Goal: Task Accomplishment & Management: Use online tool/utility

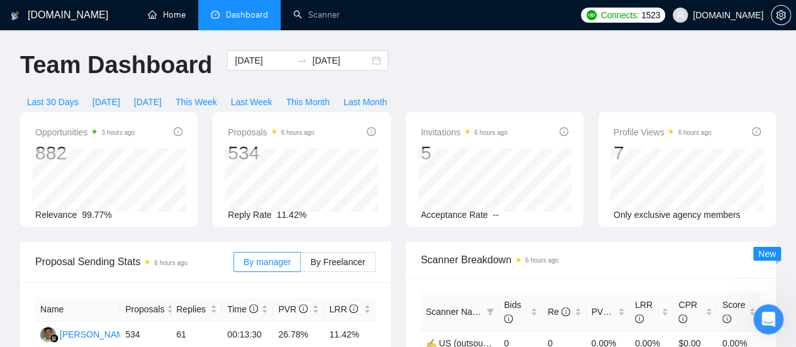
drag, startPoint x: 167, startPoint y: 14, endPoint x: 219, endPoint y: 78, distance: 81.9
click at [167, 14] on link "Home" at bounding box center [167, 14] width 38 height 11
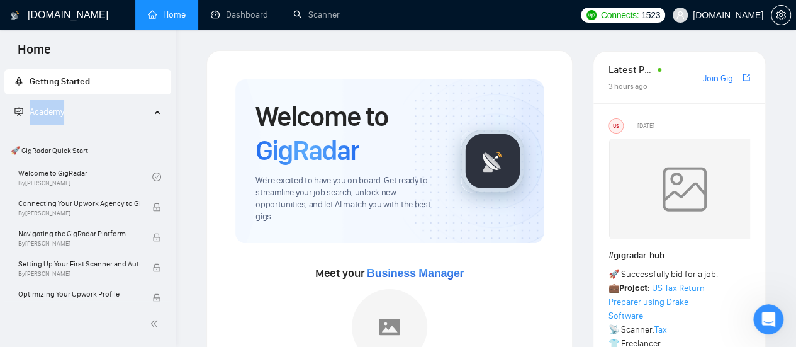
drag, startPoint x: 172, startPoint y: 85, endPoint x: 171, endPoint y: 130, distance: 45.3
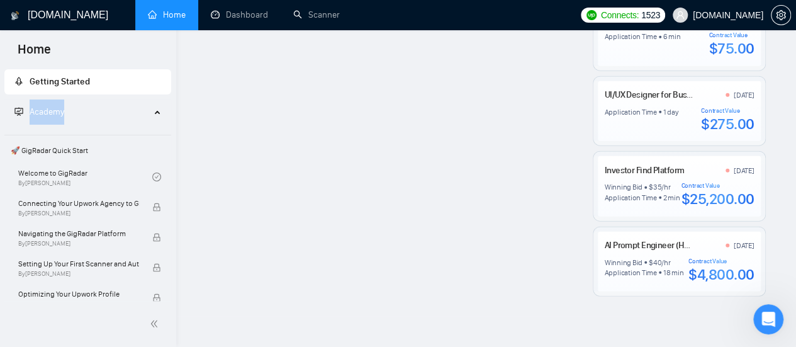
scroll to position [1511, 0]
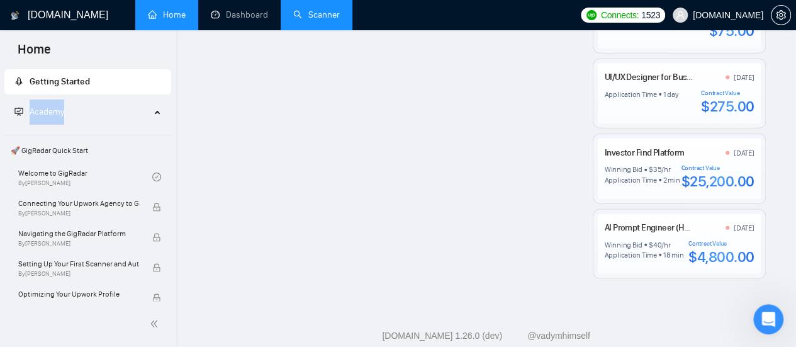
click at [308, 12] on link "Scanner" at bounding box center [316, 14] width 47 height 11
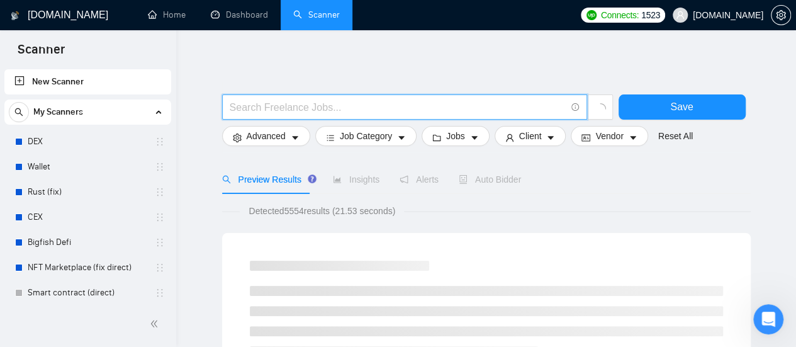
click at [258, 109] on input "text" at bounding box center [398, 107] width 336 height 16
paste input "WordPress Website"
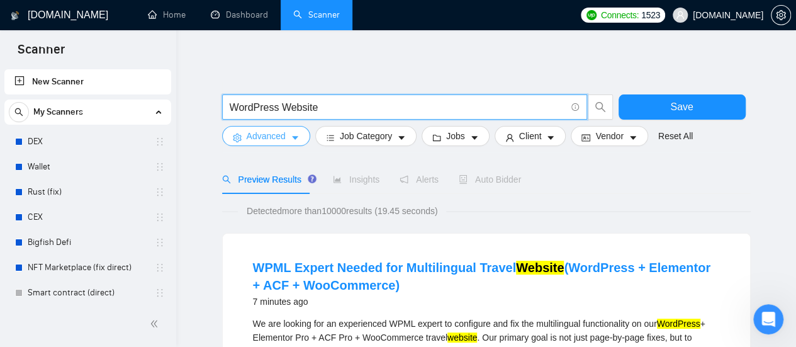
type input "WordPress Website"
click at [292, 129] on button "Advanced" at bounding box center [266, 136] width 88 height 20
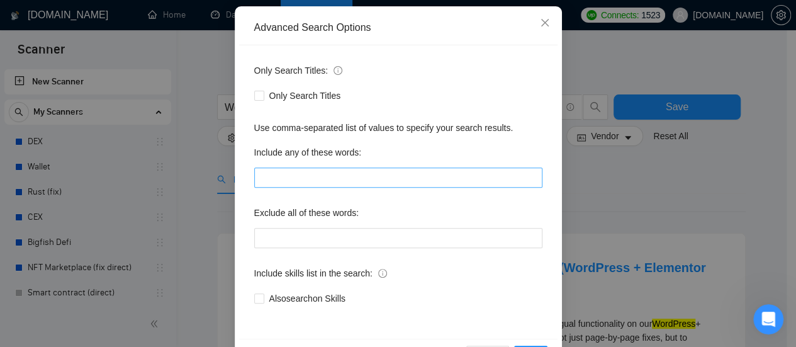
scroll to position [113, 0]
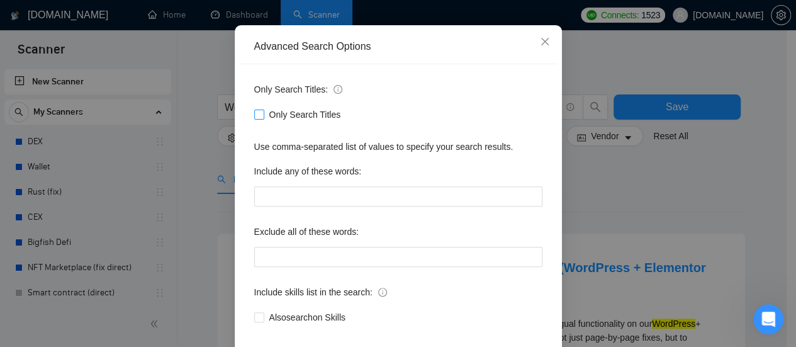
click at [255, 114] on input "Only Search Titles" at bounding box center [258, 113] width 9 height 9
checkbox input "true"
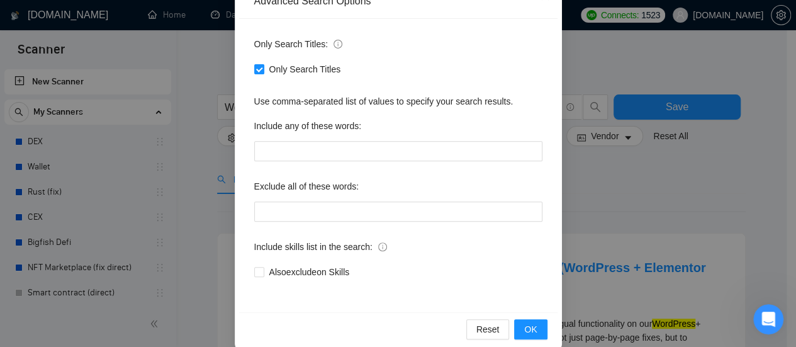
scroll to position [176, 0]
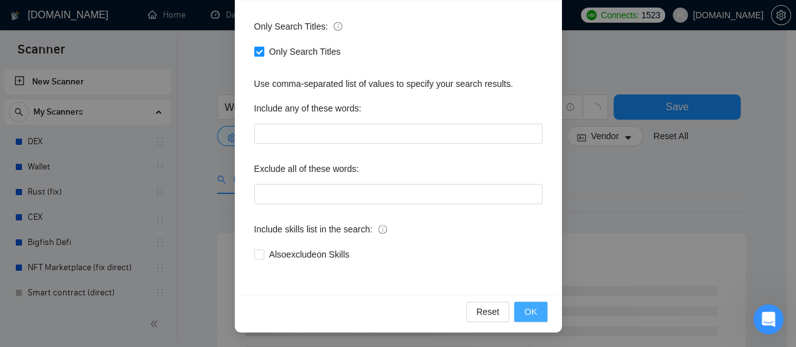
click at [530, 315] on span "OK" at bounding box center [530, 312] width 13 height 14
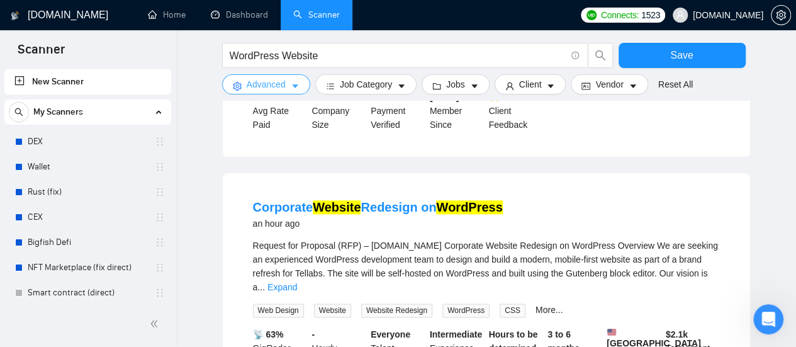
scroll to position [629, 0]
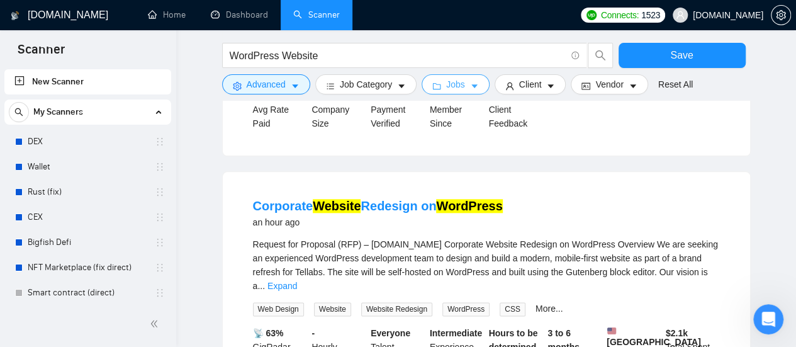
click at [461, 84] on button "Jobs" at bounding box center [456, 84] width 68 height 20
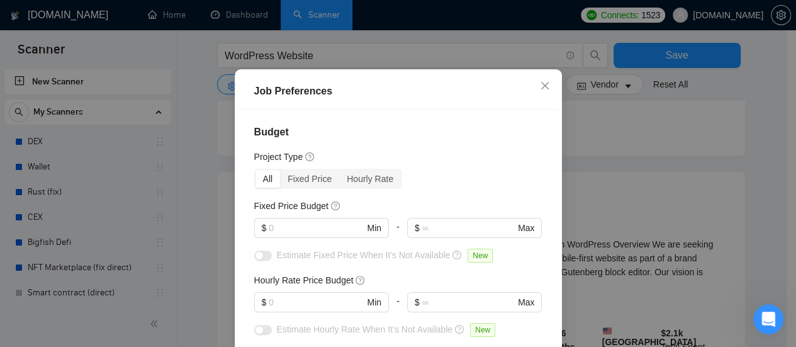
scroll to position [63, 0]
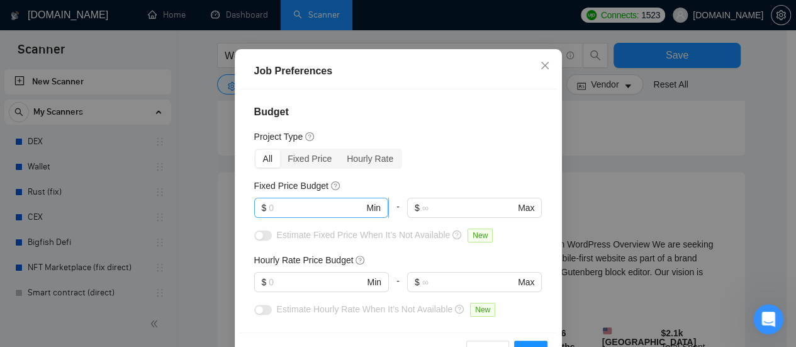
click at [315, 213] on input "text" at bounding box center [316, 208] width 95 height 14
type input "1000"
click at [312, 280] on input "text" at bounding box center [316, 282] width 95 height 14
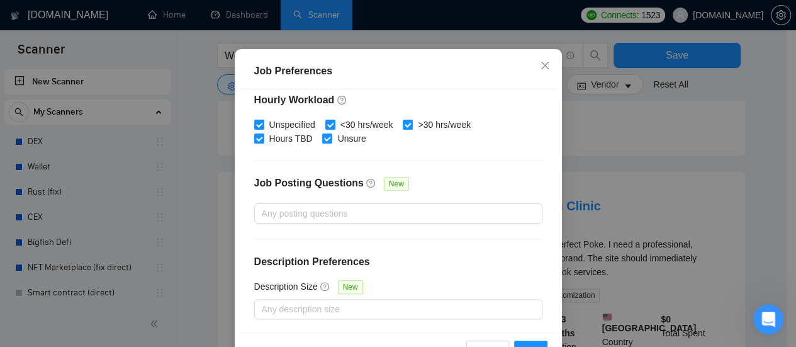
scroll to position [103, 0]
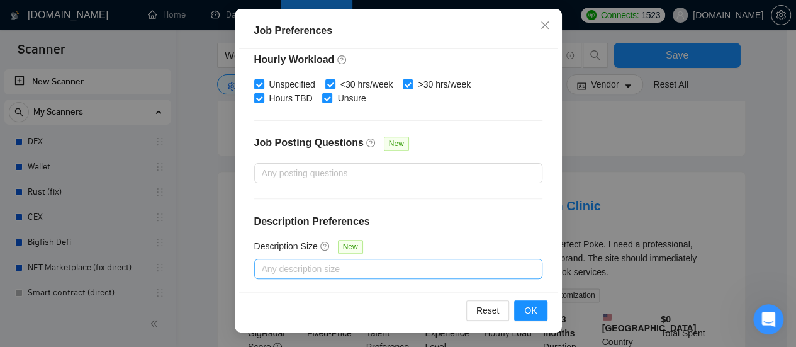
click at [411, 265] on div at bounding box center [391, 268] width 269 height 15
type input "35"
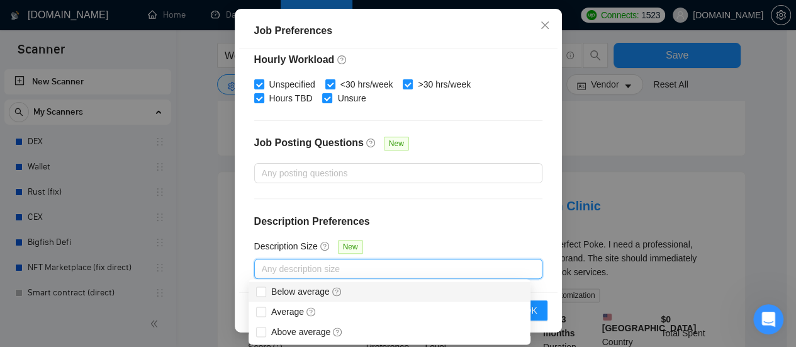
click at [496, 235] on div "Budget Project Type All Fixed Price Hourly Rate Fixed Price Budget $ 1000 Min -…" at bounding box center [398, 170] width 318 height 243
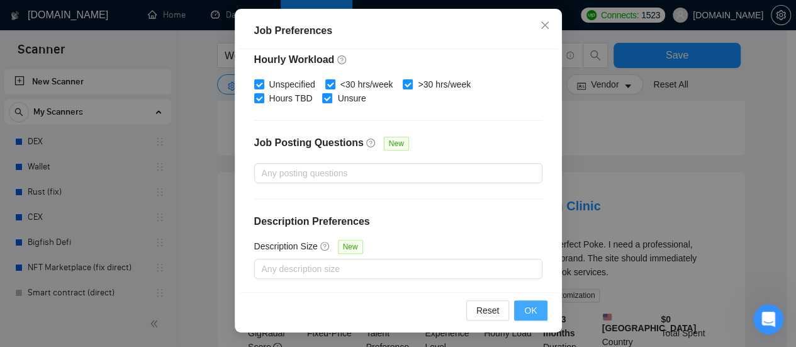
click at [525, 307] on span "OK" at bounding box center [530, 310] width 13 height 14
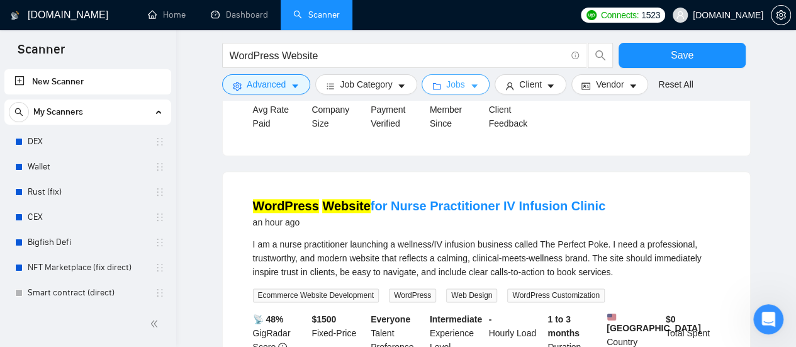
scroll to position [0, 0]
drag, startPoint x: 541, startPoint y: 82, endPoint x: 541, endPoint y: 101, distance: 18.2
click at [546, 82] on icon "caret-down" at bounding box center [550, 86] width 9 height 9
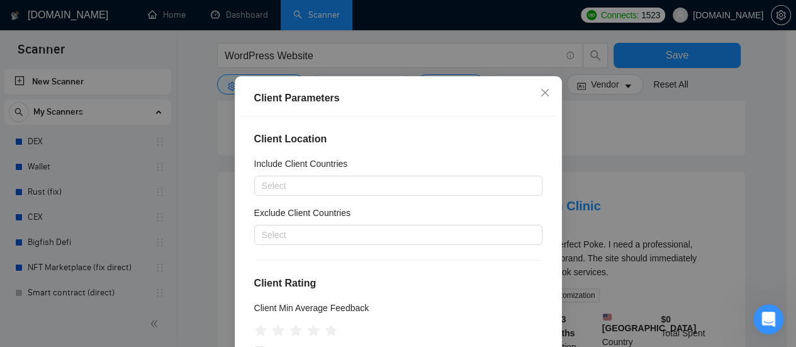
scroll to position [63, 0]
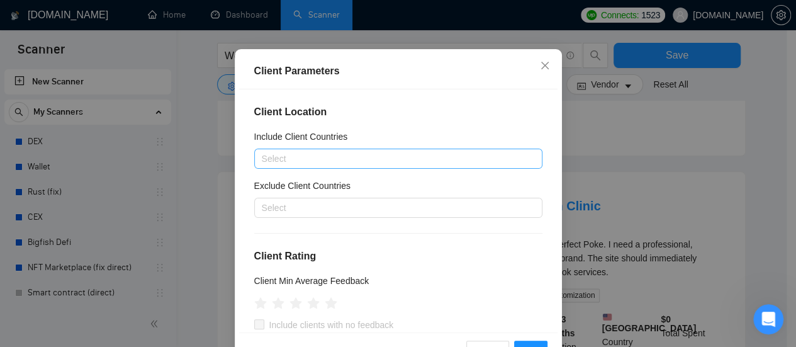
click at [327, 157] on div at bounding box center [391, 158] width 269 height 15
type input "Г"
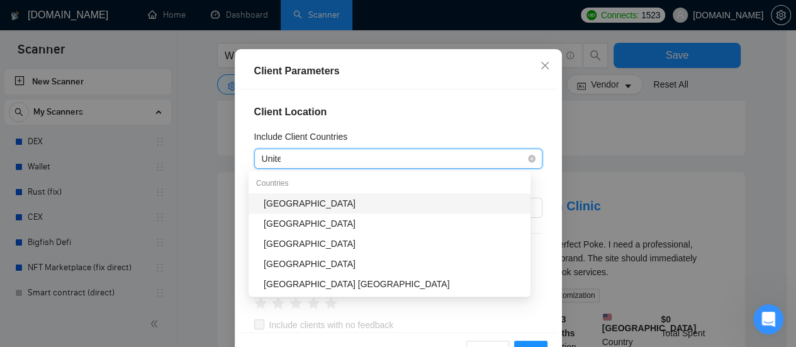
type input "United"
click at [305, 205] on div "[GEOGRAPHIC_DATA]" at bounding box center [393, 203] width 259 height 14
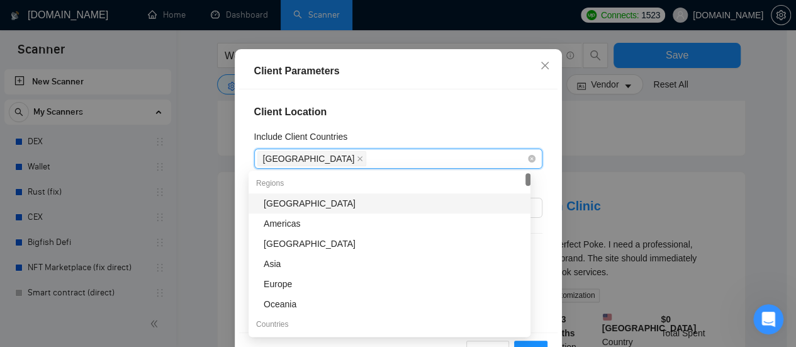
click at [360, 159] on div "[GEOGRAPHIC_DATA]" at bounding box center [391, 159] width 269 height 18
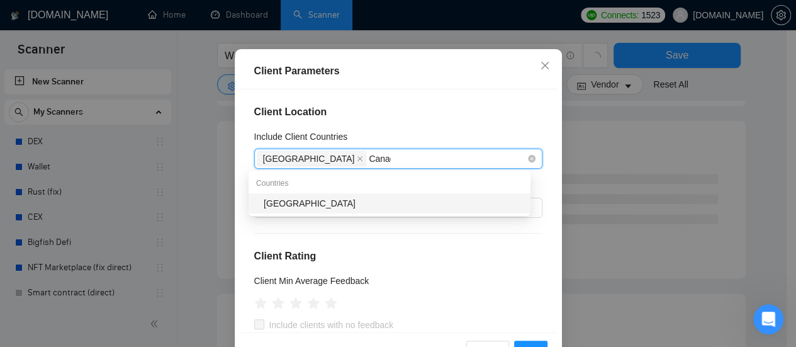
type input "[GEOGRAPHIC_DATA]"
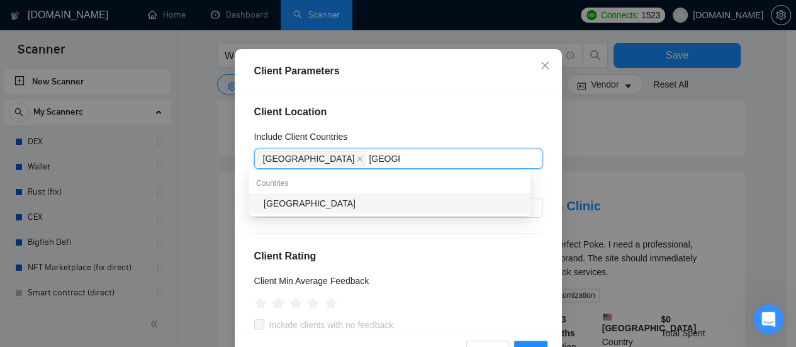
click at [337, 201] on div "[GEOGRAPHIC_DATA]" at bounding box center [393, 203] width 259 height 14
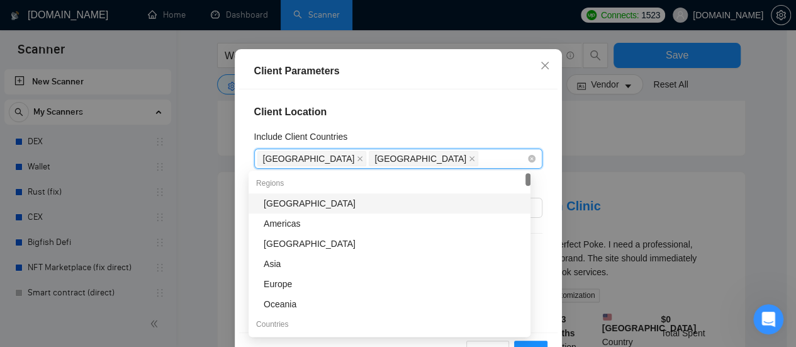
click at [391, 155] on div "[GEOGRAPHIC_DATA] [GEOGRAPHIC_DATA]" at bounding box center [391, 159] width 269 height 18
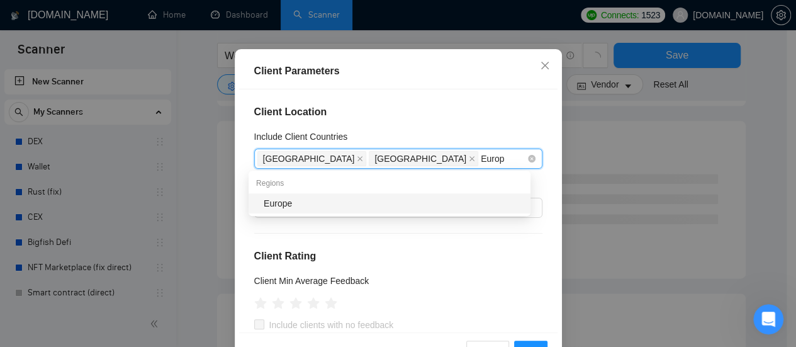
type input "Europe"
click at [310, 206] on div "Europe" at bounding box center [393, 203] width 259 height 14
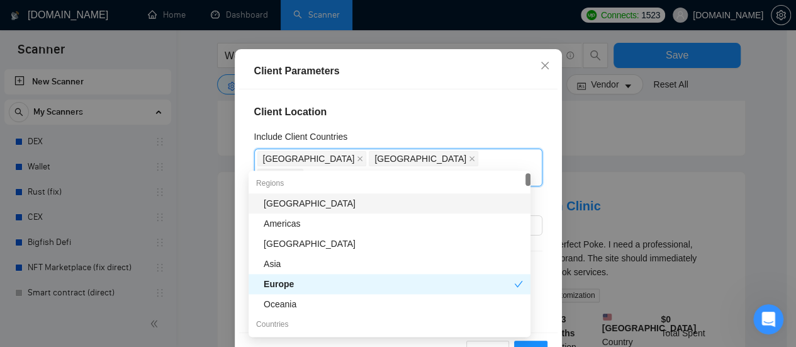
click at [465, 103] on div "Client Location Include Client Countries [GEOGRAPHIC_DATA] [GEOGRAPHIC_DATA] [G…" at bounding box center [398, 210] width 318 height 243
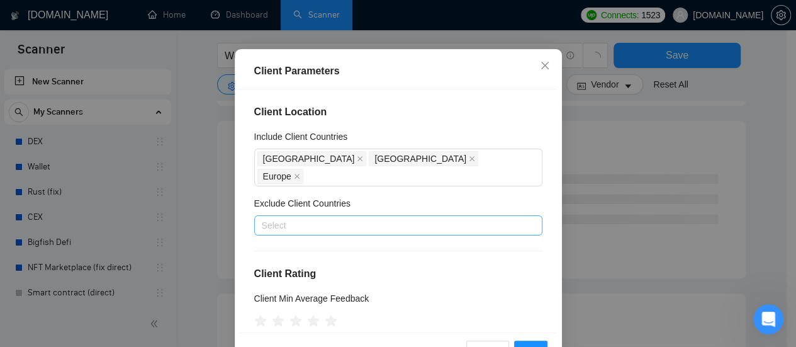
click at [310, 218] on div at bounding box center [391, 225] width 269 height 15
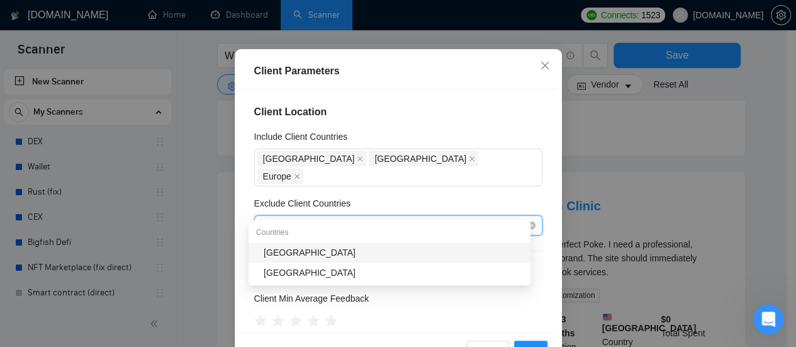
type input "[GEOGRAPHIC_DATA]"
click at [286, 254] on div "[GEOGRAPHIC_DATA]" at bounding box center [393, 252] width 259 height 14
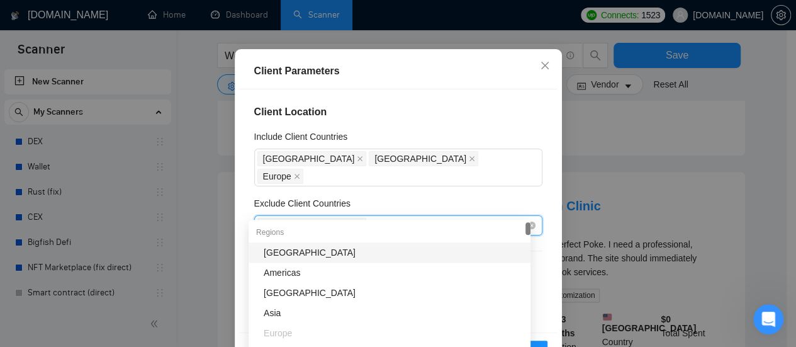
click at [359, 216] on div "[GEOGRAPHIC_DATA]" at bounding box center [391, 225] width 269 height 18
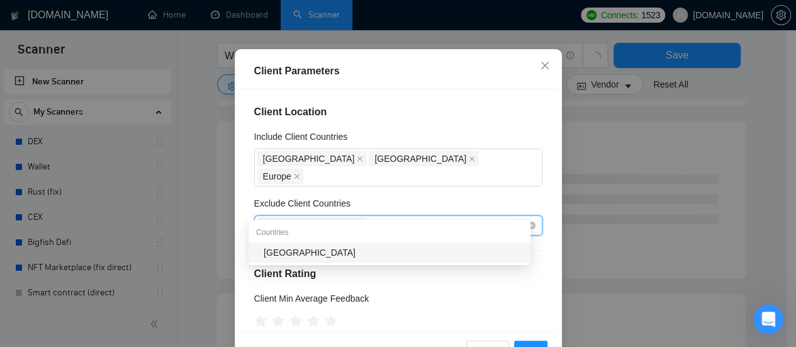
type input "[GEOGRAPHIC_DATA]"
click at [293, 252] on div "[GEOGRAPHIC_DATA]" at bounding box center [393, 252] width 259 height 14
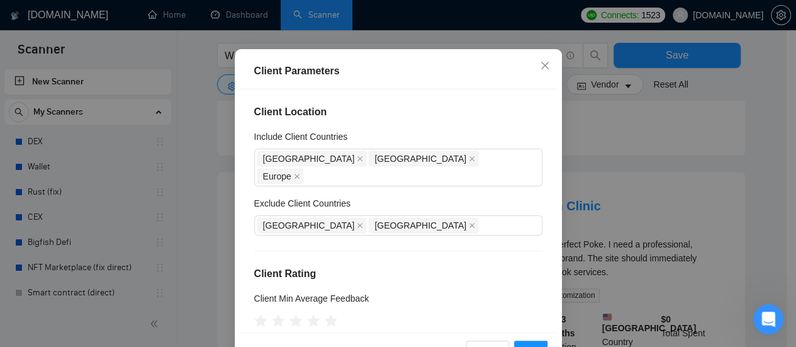
click at [399, 196] on div "Exclude Client Countries" at bounding box center [398, 205] width 288 height 19
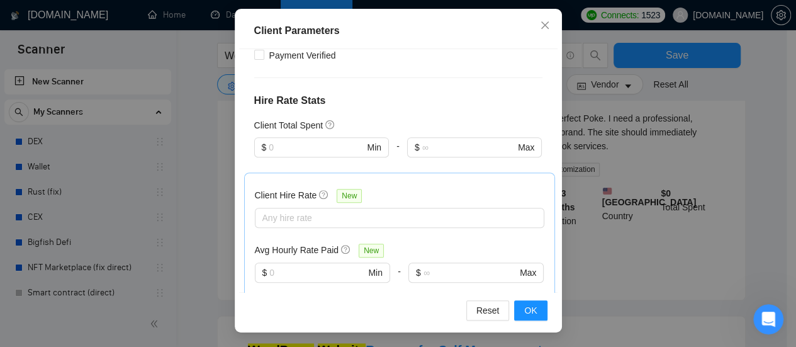
scroll to position [315, 0]
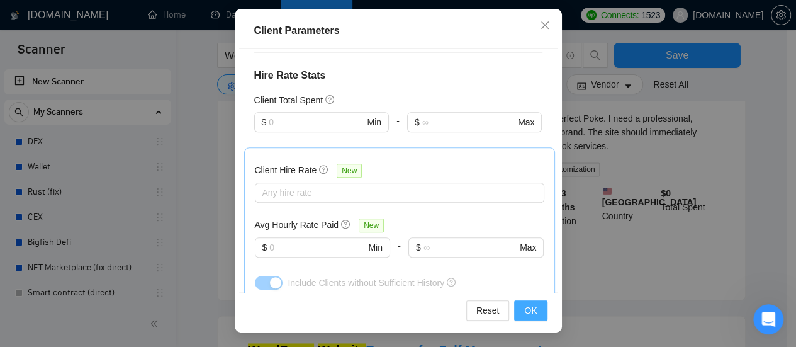
click at [518, 307] on button "OK" at bounding box center [530, 310] width 33 height 20
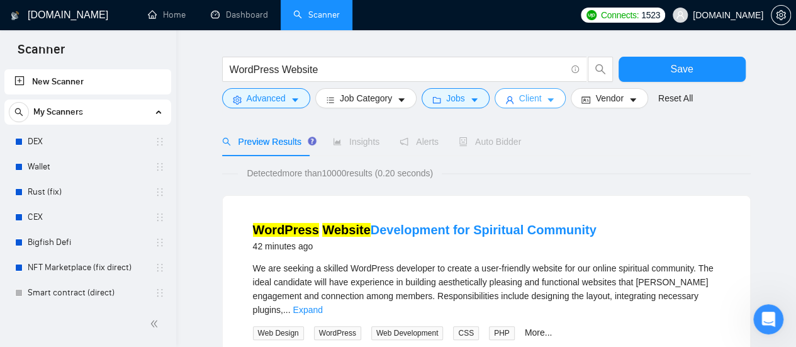
scroll to position [0, 0]
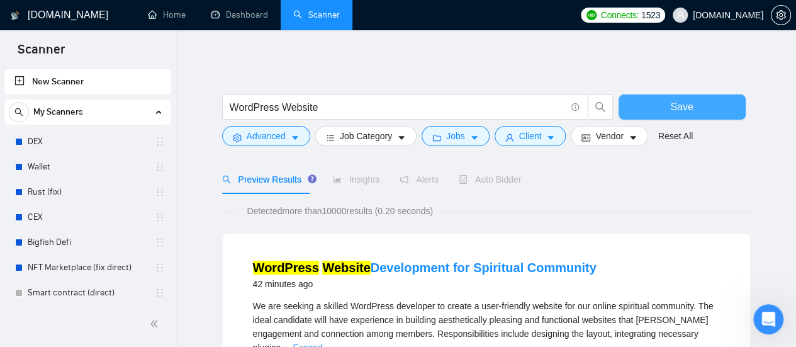
click at [697, 103] on button "Save" at bounding box center [682, 106] width 127 height 25
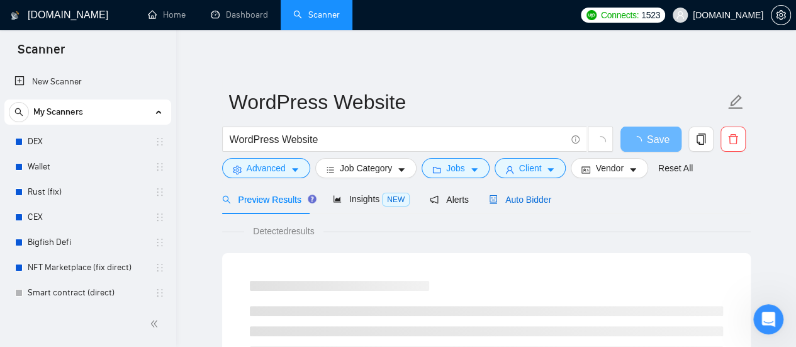
click at [517, 198] on span "Auto Bidder" at bounding box center [520, 199] width 62 height 10
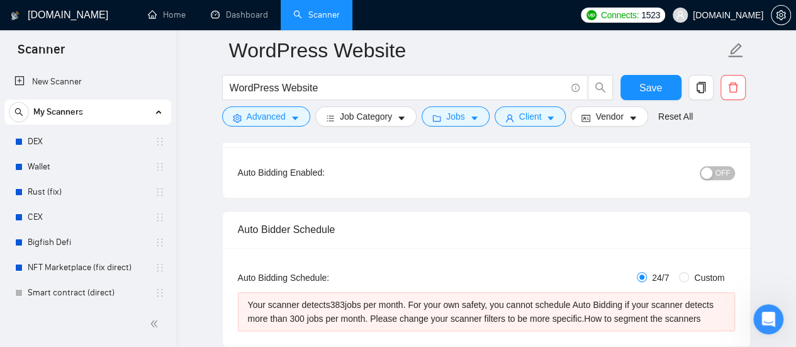
scroll to position [189, 0]
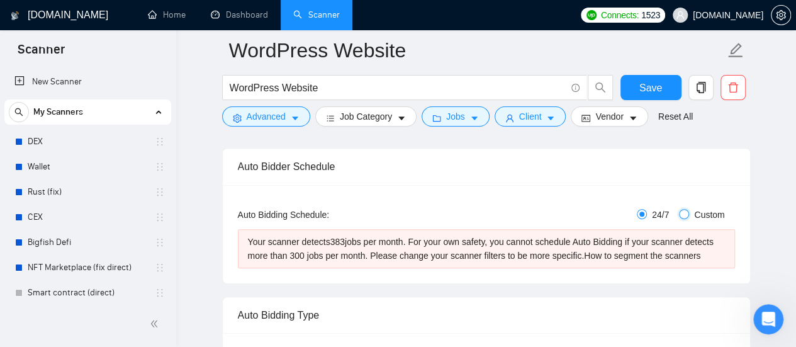
drag, startPoint x: 683, startPoint y: 216, endPoint x: 676, endPoint y: 228, distance: 14.1
click at [683, 216] on input "Custom" at bounding box center [684, 214] width 10 height 10
radio input "true"
radio input "false"
checkbox input "true"
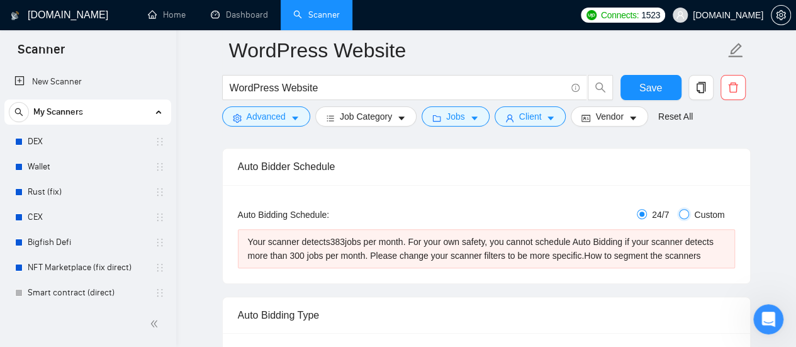
checkbox input "true"
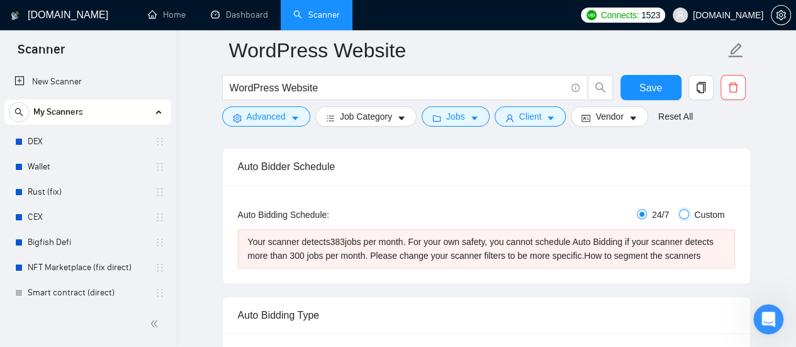
checkbox input "true"
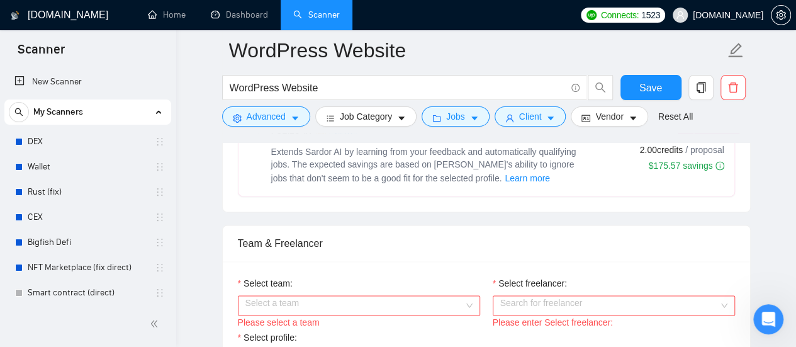
scroll to position [818, 0]
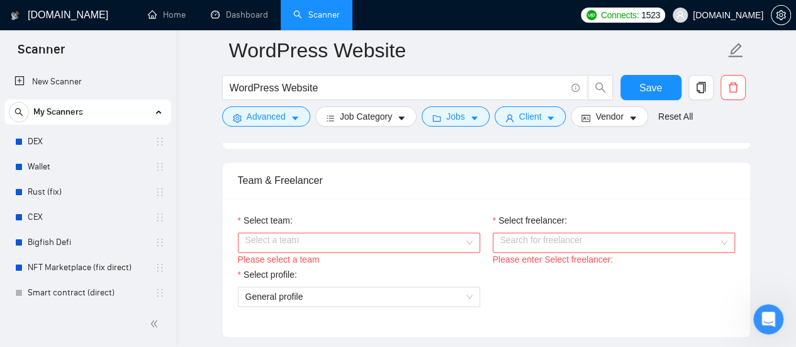
click at [406, 238] on input "Select team:" at bounding box center [354, 242] width 218 height 19
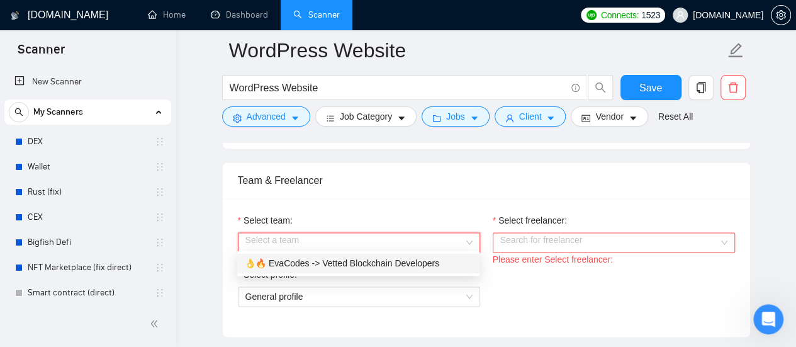
click at [326, 261] on div "👌🔥 EvaCodes -> Vetted Blockchain Developers" at bounding box center [358, 263] width 227 height 14
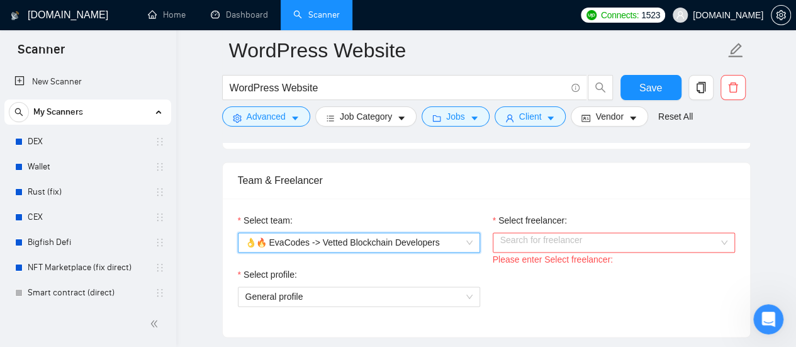
click at [563, 241] on input "Select freelancer:" at bounding box center [609, 242] width 218 height 19
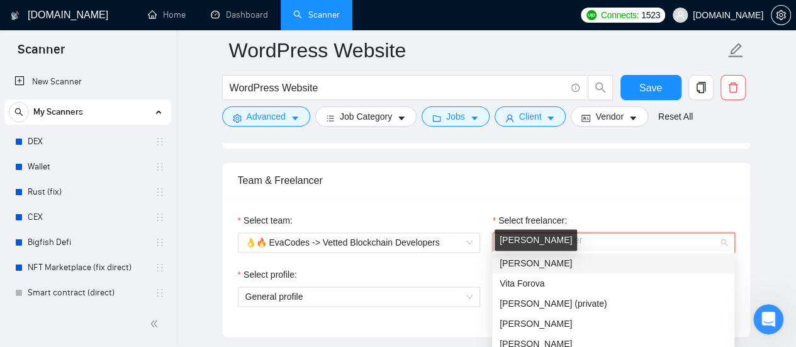
click at [546, 264] on span "[PERSON_NAME]" at bounding box center [536, 263] width 72 height 10
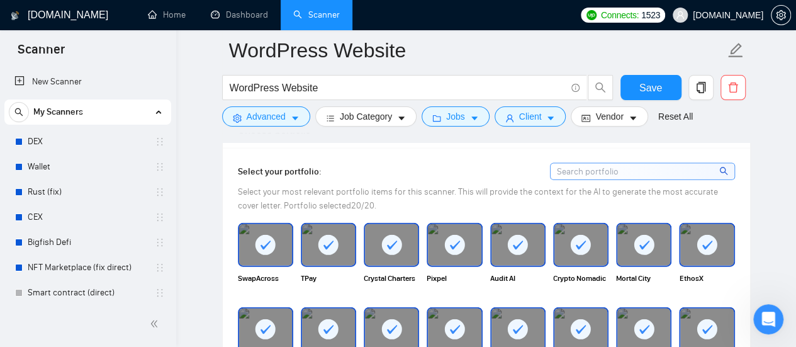
scroll to position [1384, 0]
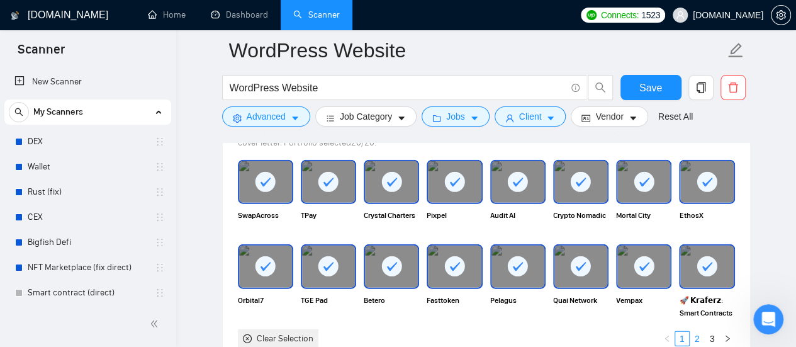
click at [697, 337] on link "2" at bounding box center [697, 339] width 14 height 14
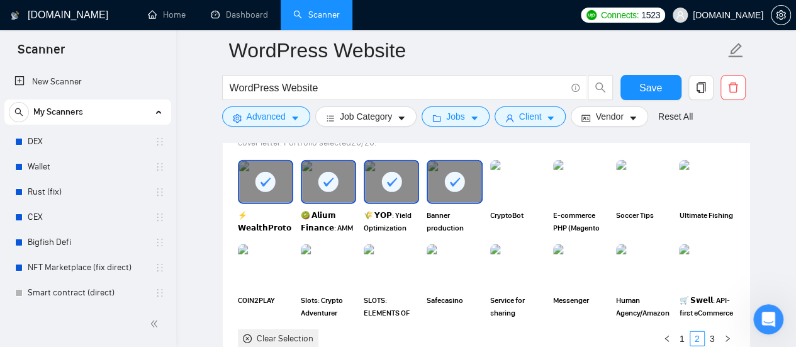
click at [393, 172] on rect at bounding box center [391, 182] width 20 height 20
click at [449, 179] on rect at bounding box center [455, 182] width 20 height 20
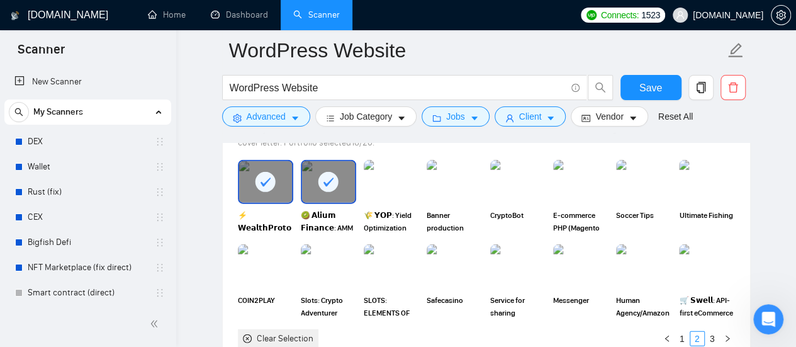
click at [313, 190] on div at bounding box center [328, 182] width 53 height 42
click at [255, 179] on icon at bounding box center [265, 182] width 21 height 21
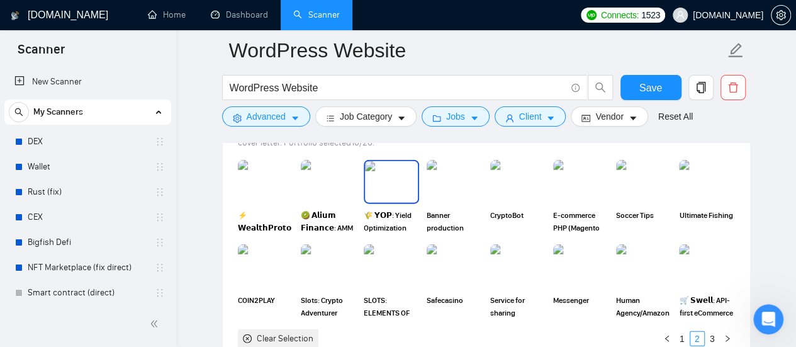
click at [410, 184] on img at bounding box center [391, 182] width 53 height 42
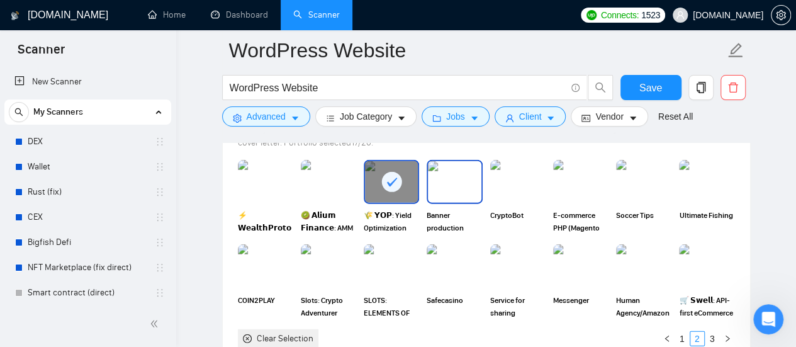
click at [449, 179] on img at bounding box center [454, 182] width 53 height 42
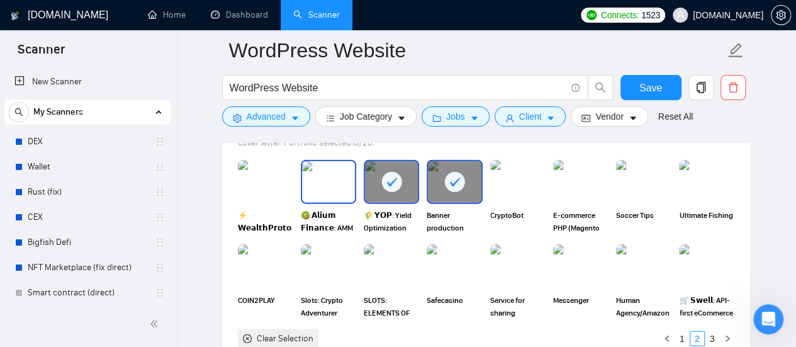
click at [322, 182] on img at bounding box center [328, 182] width 53 height 42
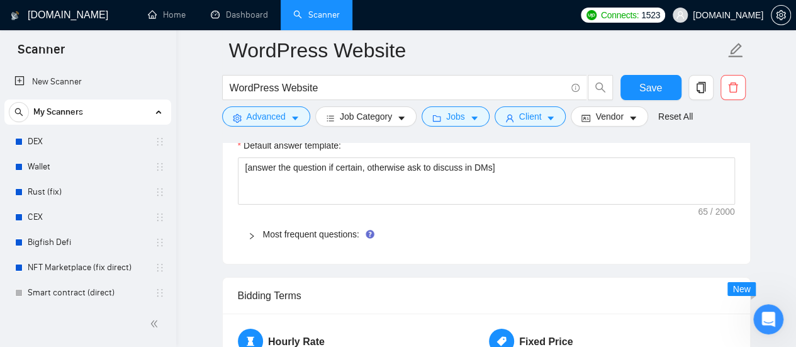
scroll to position [2014, 0]
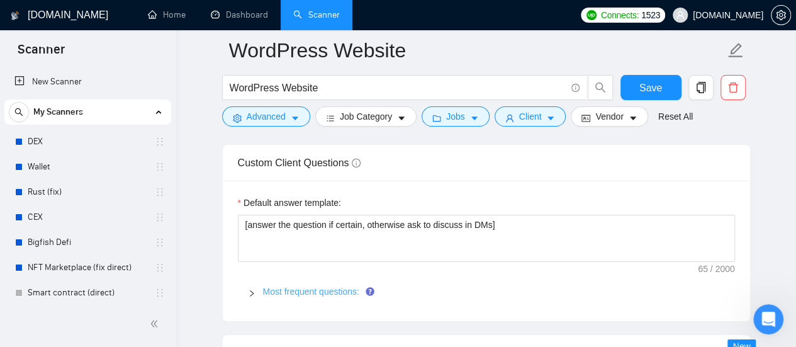
click at [318, 289] on link "Most frequent questions:" at bounding box center [311, 291] width 96 height 10
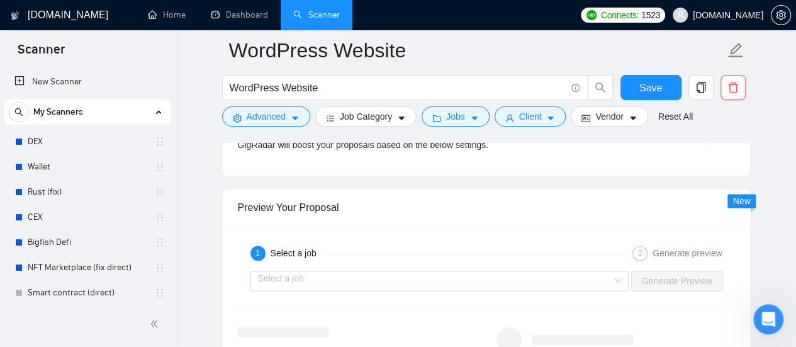
scroll to position [3146, 0]
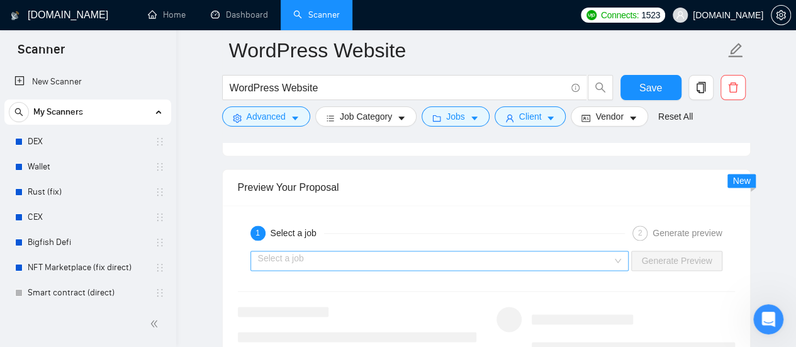
click at [527, 256] on input "search" at bounding box center [435, 260] width 355 height 19
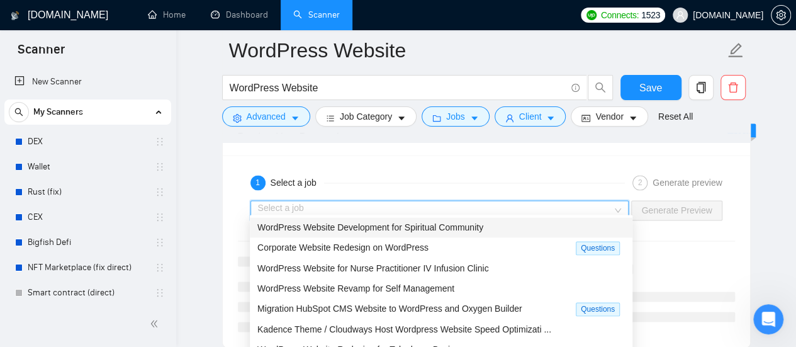
scroll to position [3209, 0]
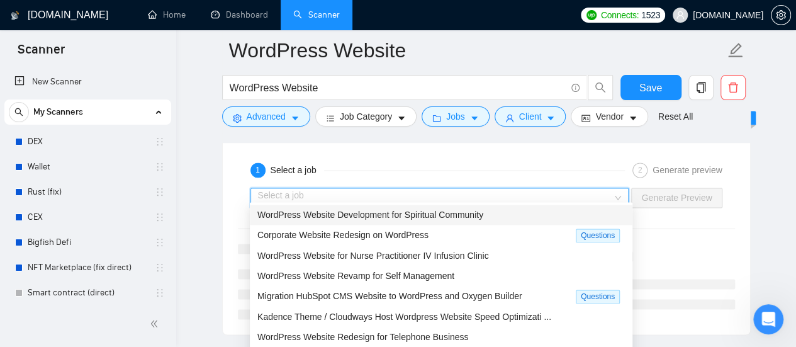
click at [338, 215] on span "WordPress Website Development for Spiritual Community" at bounding box center [370, 215] width 226 height 10
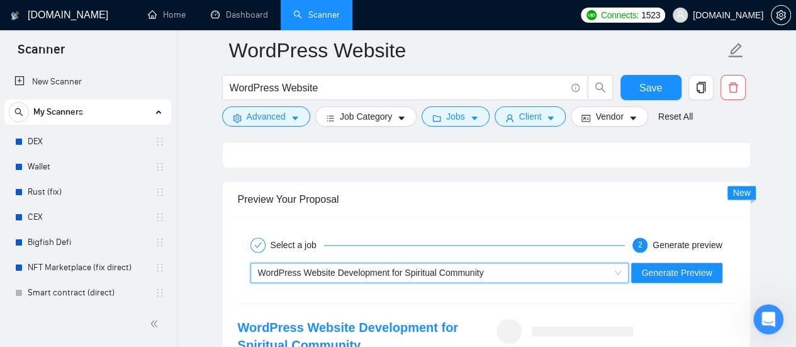
scroll to position [3146, 0]
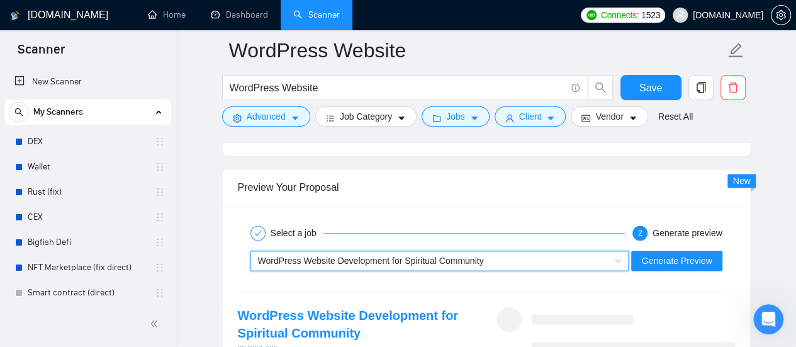
click at [439, 255] on span "WordPress Website Development for Spiritual Community" at bounding box center [371, 260] width 226 height 10
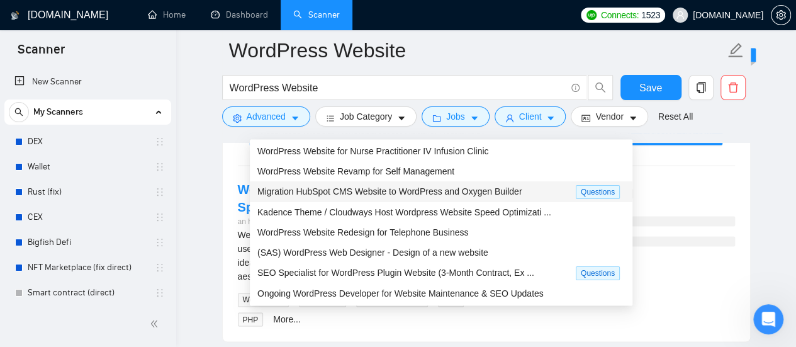
scroll to position [0, 0]
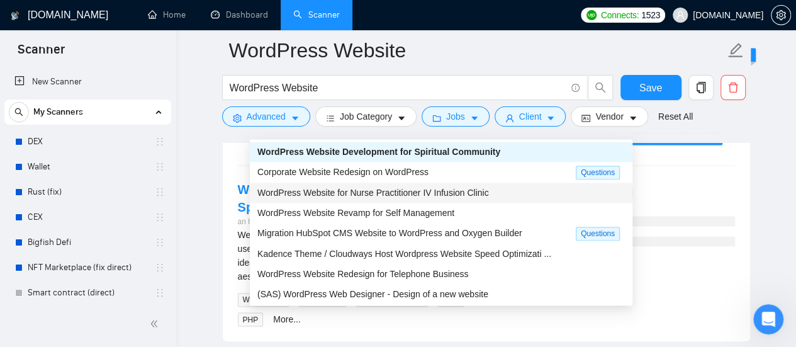
click at [698, 181] on div at bounding box center [633, 213] width 203 height 65
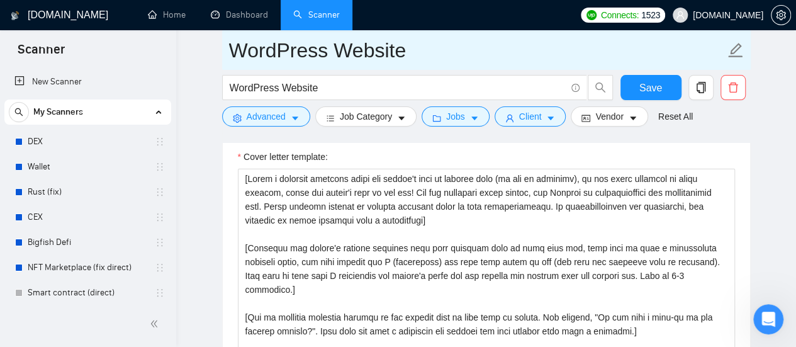
scroll to position [1573, 0]
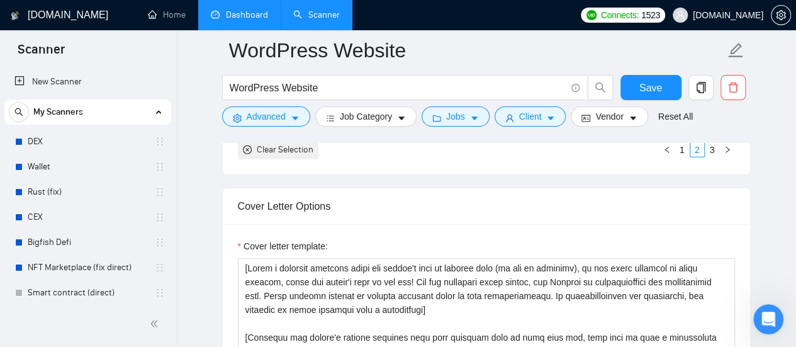
click at [252, 11] on link "Dashboard" at bounding box center [239, 14] width 57 height 11
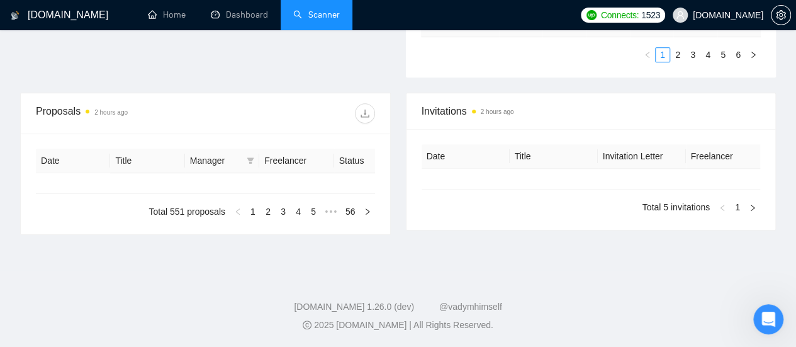
type input "[DATE]"
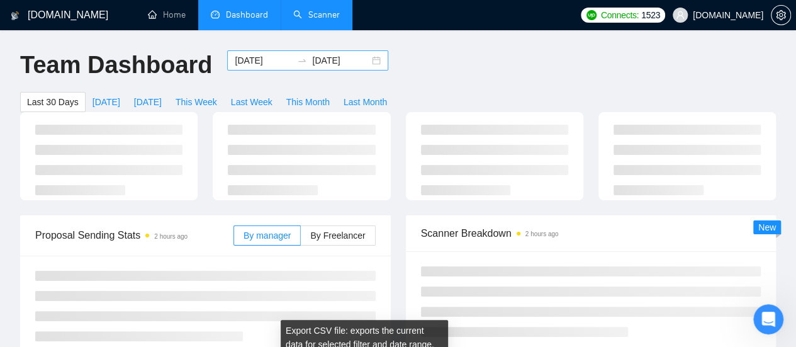
click at [245, 55] on input "[DATE]" at bounding box center [263, 60] width 57 height 14
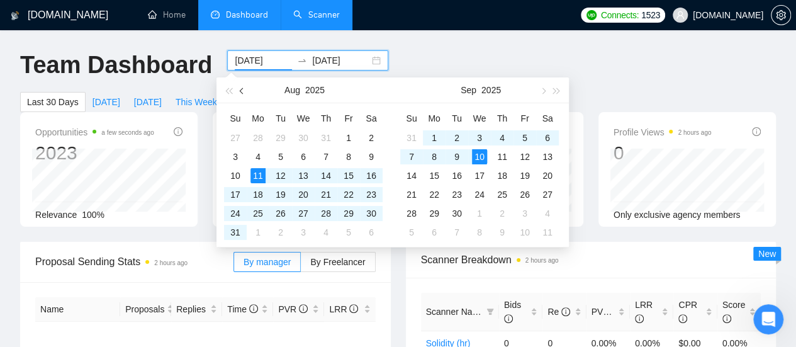
click at [242, 89] on span "button" at bounding box center [243, 90] width 6 height 6
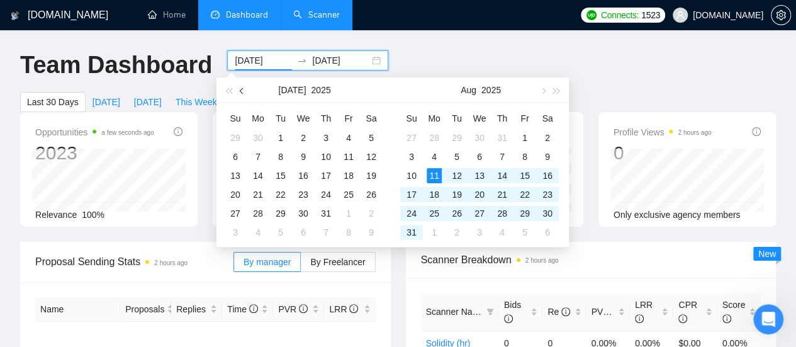
click at [242, 89] on span "button" at bounding box center [243, 90] width 6 height 6
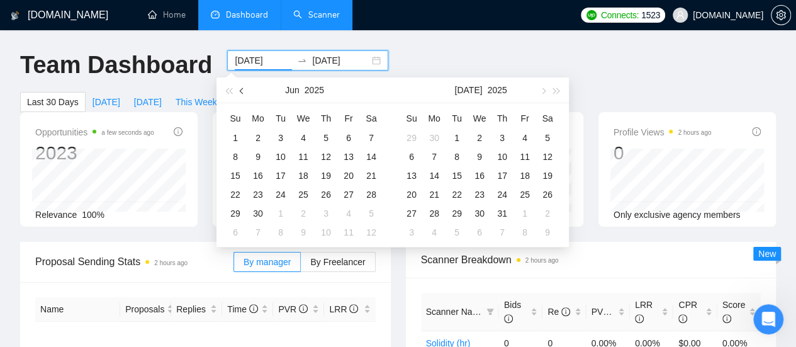
click at [242, 89] on span "button" at bounding box center [243, 90] width 6 height 6
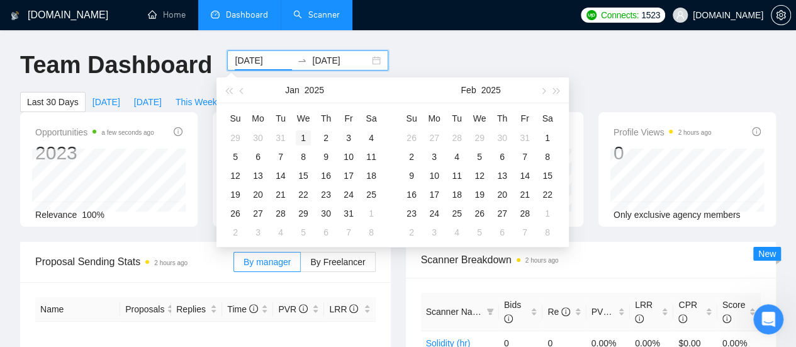
type input "[DATE]"
click at [306, 138] on div "1" at bounding box center [303, 137] width 15 height 15
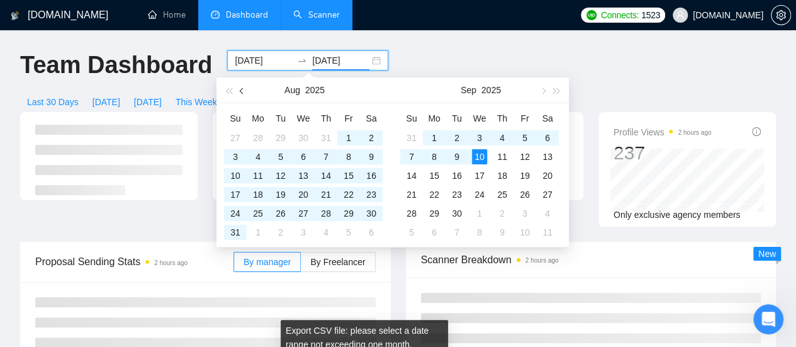
click at [242, 92] on span "button" at bounding box center [243, 90] width 6 height 6
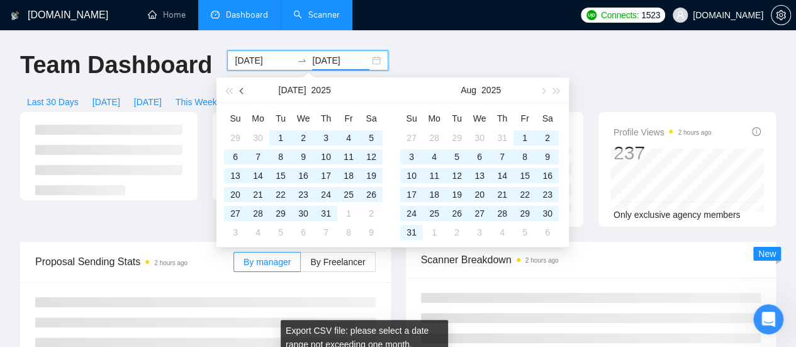
click at [242, 92] on span "button" at bounding box center [243, 90] width 6 height 6
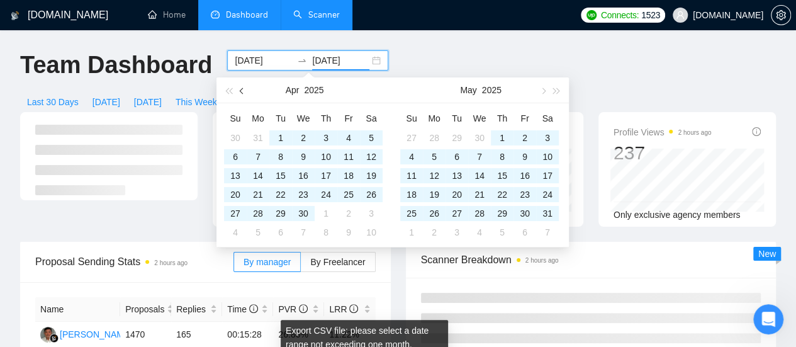
click at [242, 92] on span "button" at bounding box center [243, 90] width 6 height 6
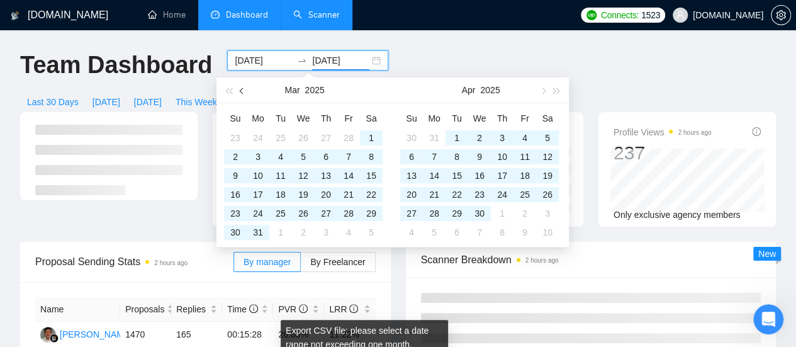
click at [242, 92] on span "button" at bounding box center [243, 90] width 6 height 6
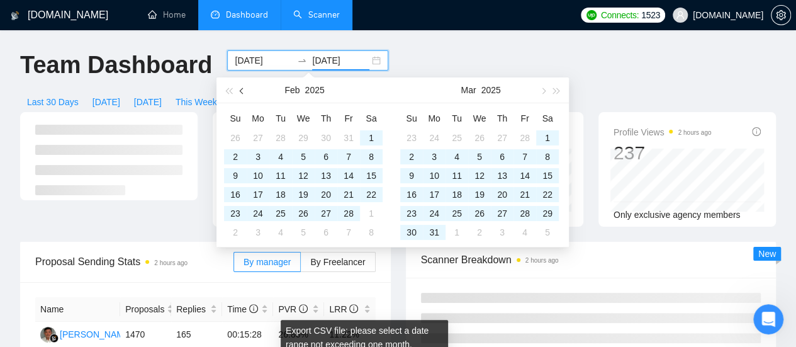
click at [242, 92] on span "button" at bounding box center [243, 90] width 6 height 6
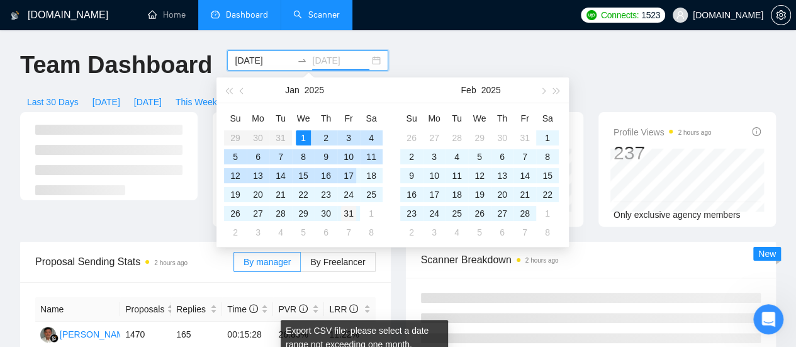
type input "[DATE]"
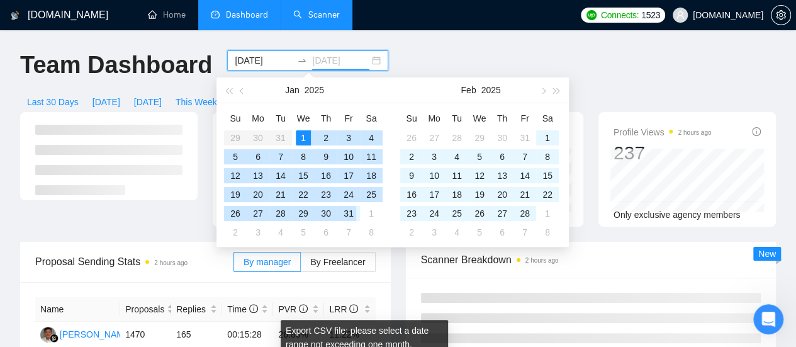
click at [347, 211] on div "31" at bounding box center [348, 213] width 15 height 15
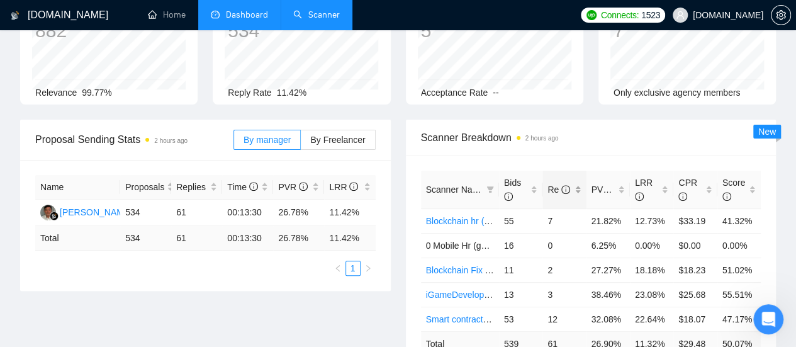
scroll to position [126, 0]
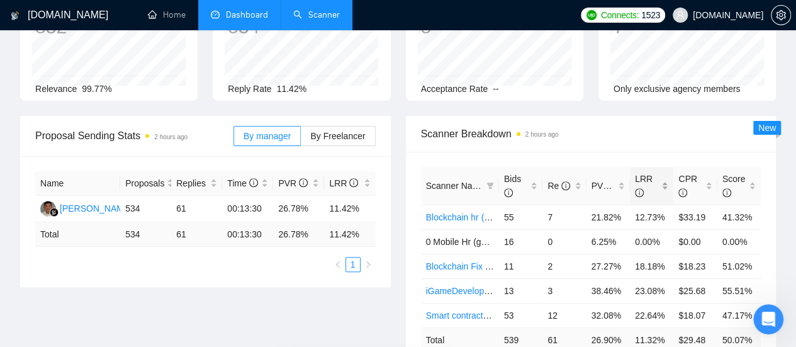
click at [659, 172] on div "LRR" at bounding box center [651, 186] width 33 height 28
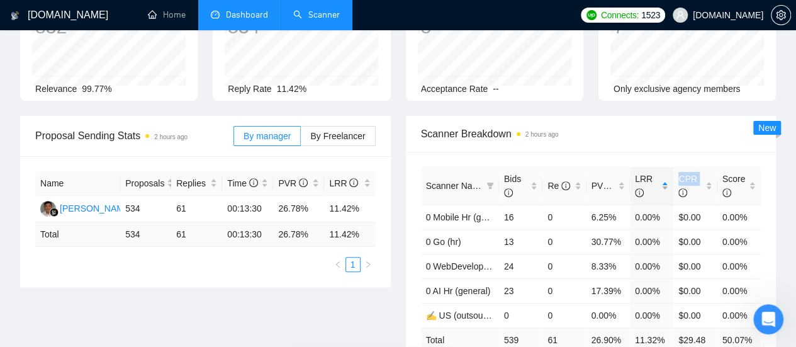
click at [659, 172] on div "LRR" at bounding box center [651, 186] width 33 height 28
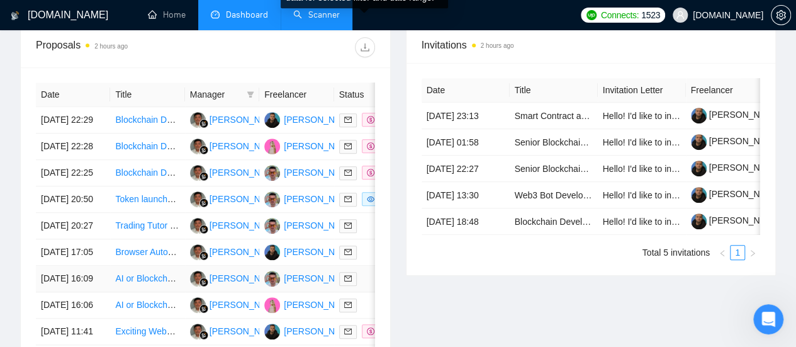
scroll to position [566, 0]
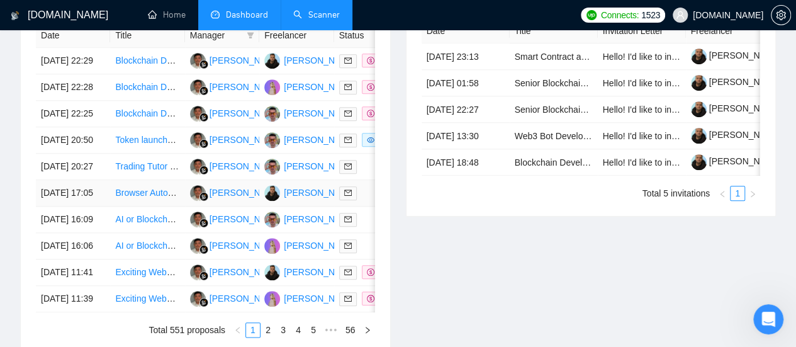
click at [131, 198] on link "Browser Automation Platform Needed (Fulltime / Large Project)" at bounding box center [238, 193] width 246 height 10
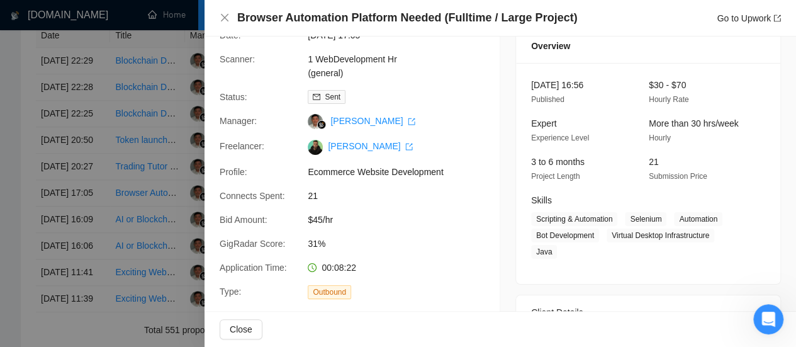
scroll to position [63, 0]
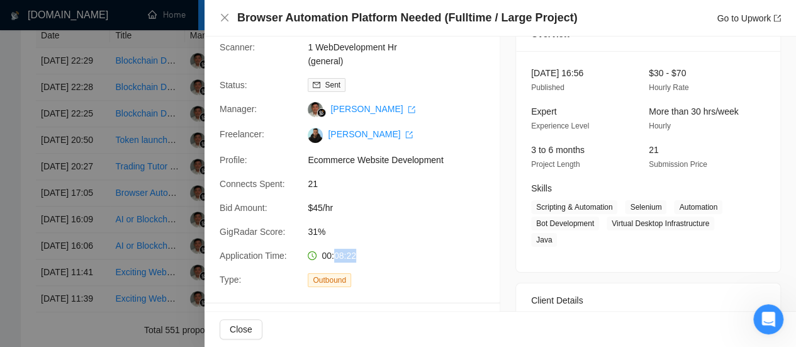
drag, startPoint x: 331, startPoint y: 257, endPoint x: 354, endPoint y: 257, distance: 22.7
click at [352, 256] on span "00:08:22" at bounding box center [339, 255] width 35 height 10
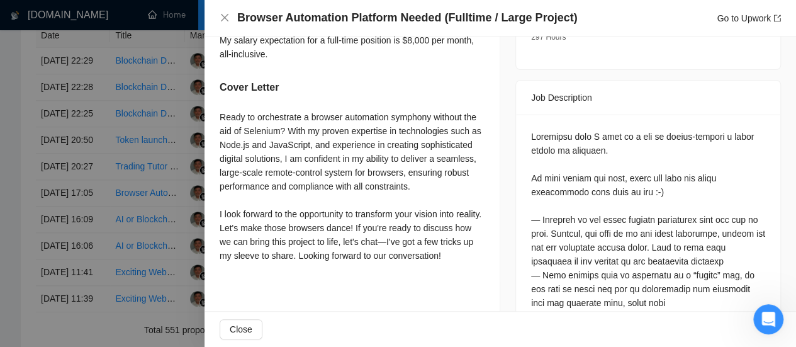
scroll to position [503, 0]
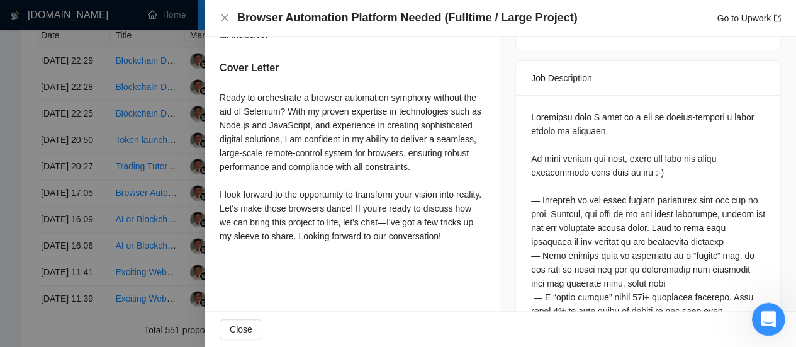
click at [773, 315] on icon "Открыть службу сообщений Intercom" at bounding box center [766, 317] width 21 height 21
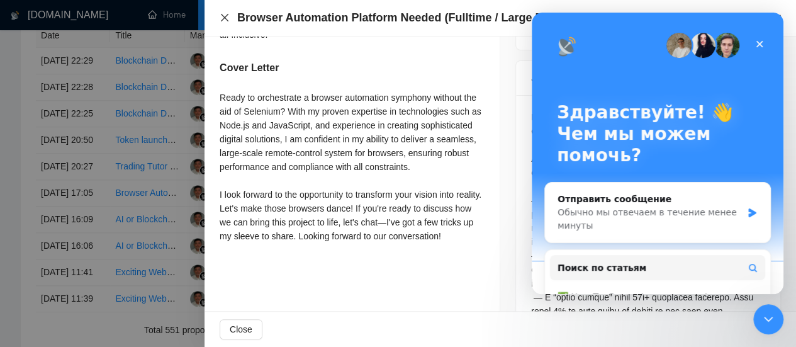
click at [224, 16] on icon "close" at bounding box center [225, 18] width 10 height 10
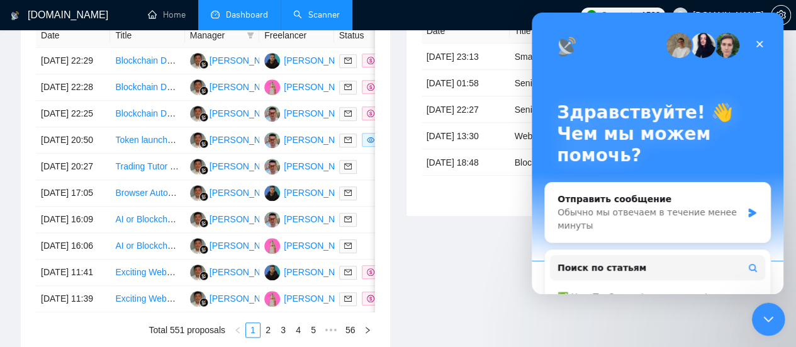
click at [759, 316] on icon "Закрыть службу сообщений Intercom" at bounding box center [766, 317] width 15 height 15
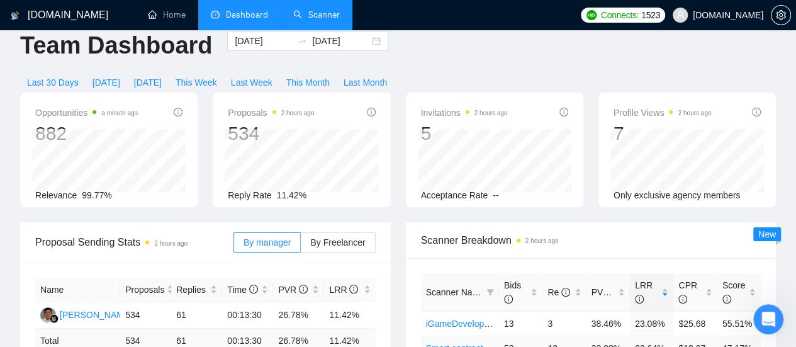
scroll to position [0, 0]
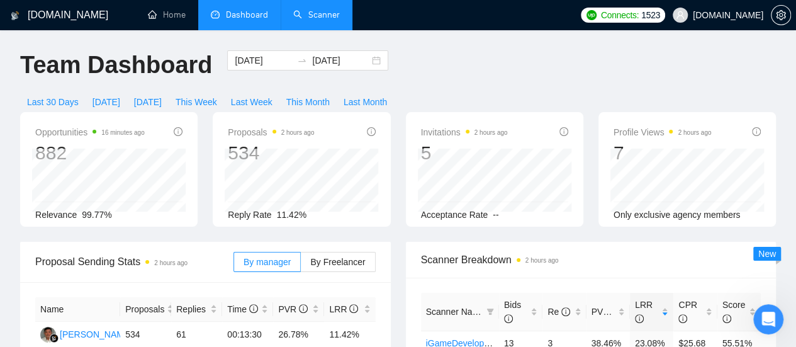
click at [319, 14] on link "Scanner" at bounding box center [316, 14] width 47 height 11
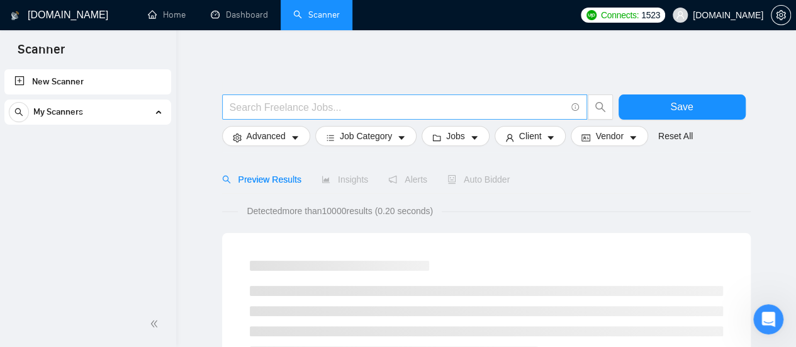
click at [313, 109] on input "text" at bounding box center [398, 107] width 336 height 16
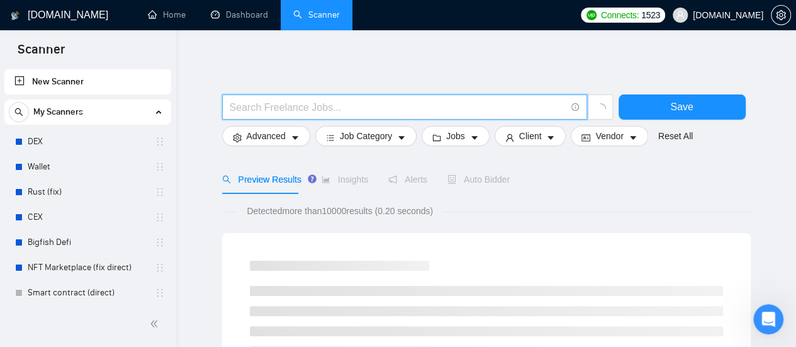
click at [313, 109] on input "text" at bounding box center [398, 107] width 336 height 16
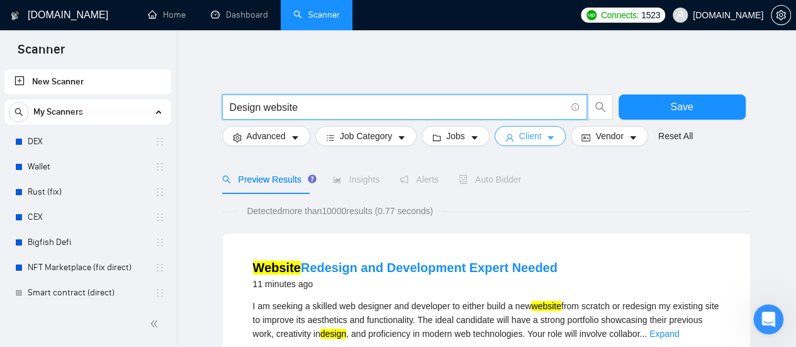
type input "Design website"
drag, startPoint x: 544, startPoint y: 138, endPoint x: 518, endPoint y: 191, distance: 59.7
click at [548, 138] on icon "caret-down" at bounding box center [551, 138] width 6 height 4
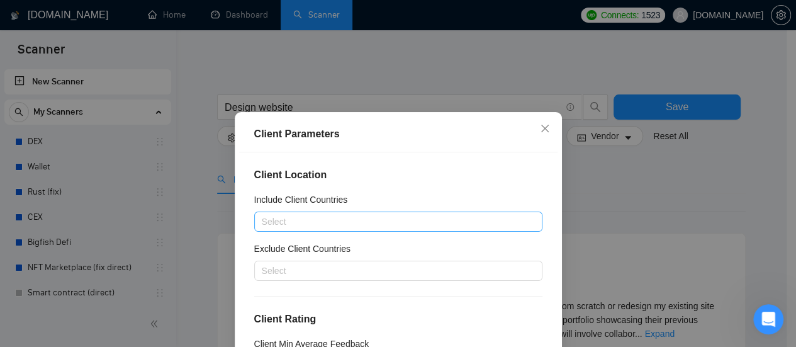
click at [294, 216] on div at bounding box center [391, 221] width 269 height 15
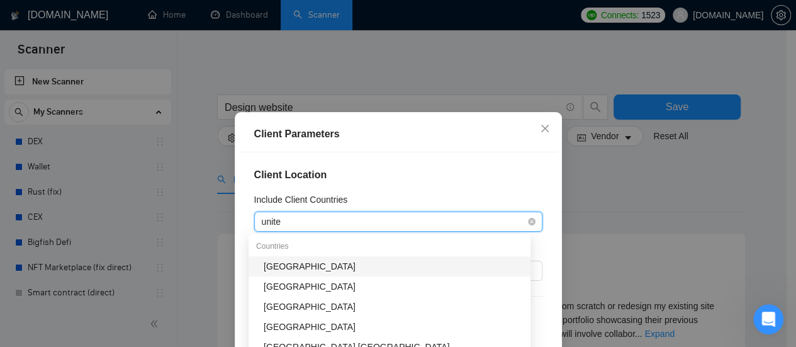
type input "united"
click at [300, 266] on div "[GEOGRAPHIC_DATA]" at bounding box center [393, 266] width 259 height 14
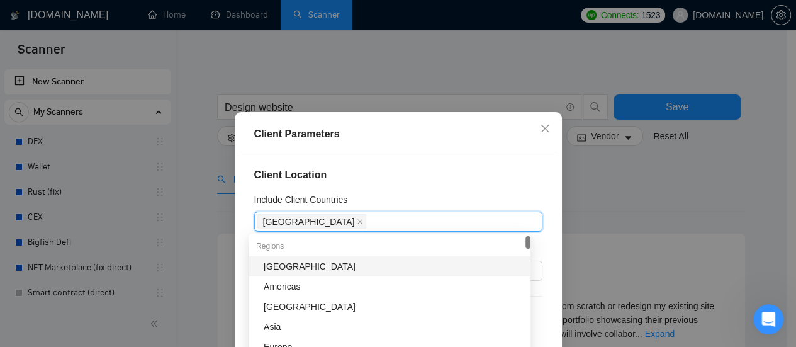
click at [512, 181] on h4 "Client Location" at bounding box center [398, 174] width 288 height 15
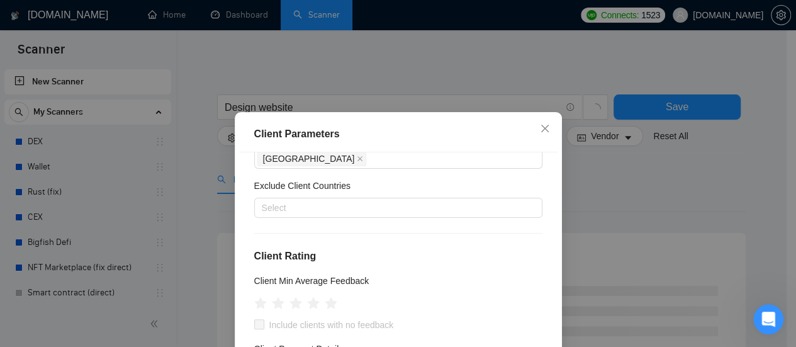
scroll to position [103, 0]
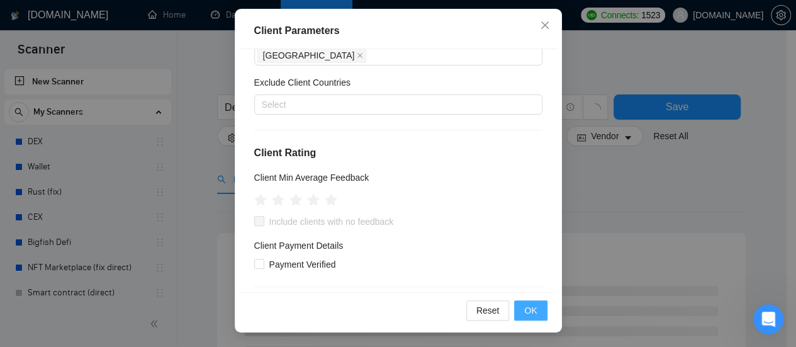
click at [527, 313] on span "OK" at bounding box center [530, 310] width 13 height 14
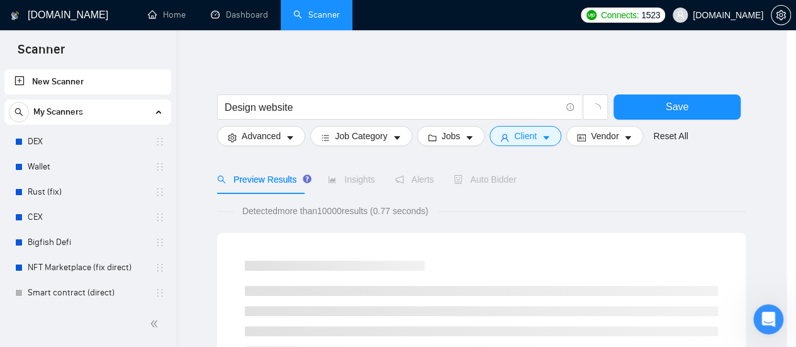
scroll to position [67, 0]
click at [463, 139] on button "Jobs" at bounding box center [451, 136] width 68 height 20
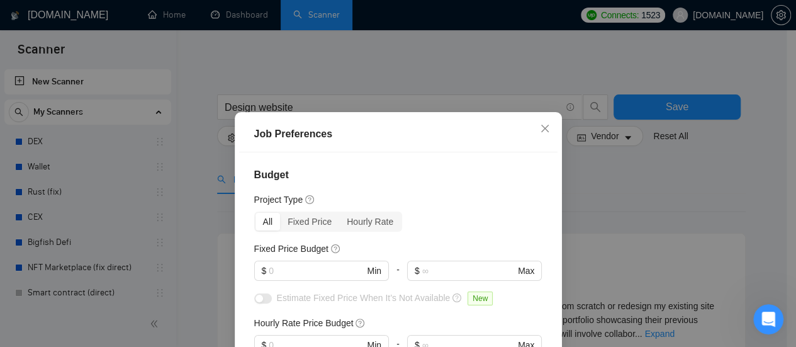
scroll to position [63, 0]
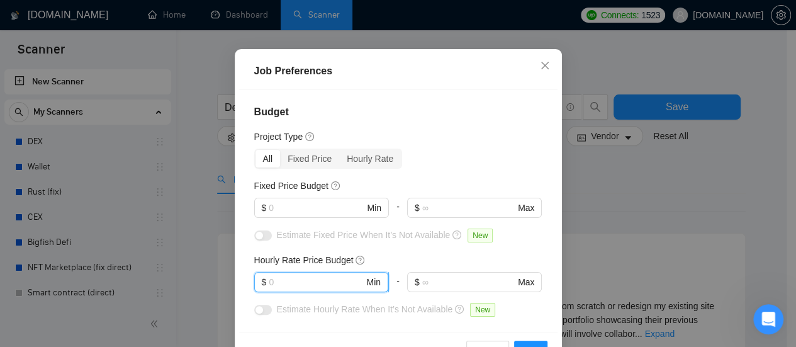
click at [289, 286] on input "text" at bounding box center [316, 282] width 95 height 14
click at [544, 63] on icon "close" at bounding box center [545, 65] width 10 height 10
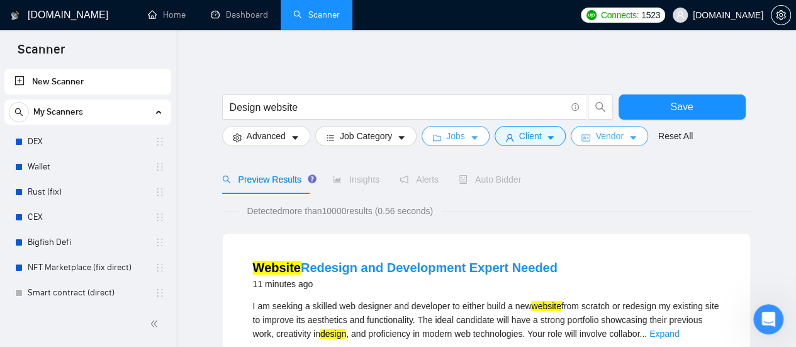
scroll to position [0, 0]
click at [629, 135] on icon "caret-down" at bounding box center [633, 137] width 9 height 9
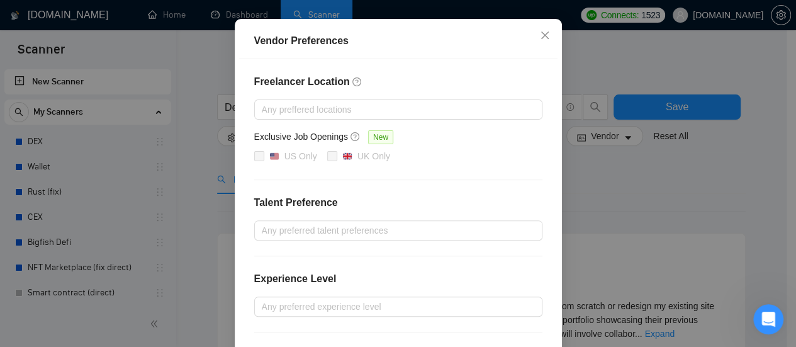
scroll to position [126, 0]
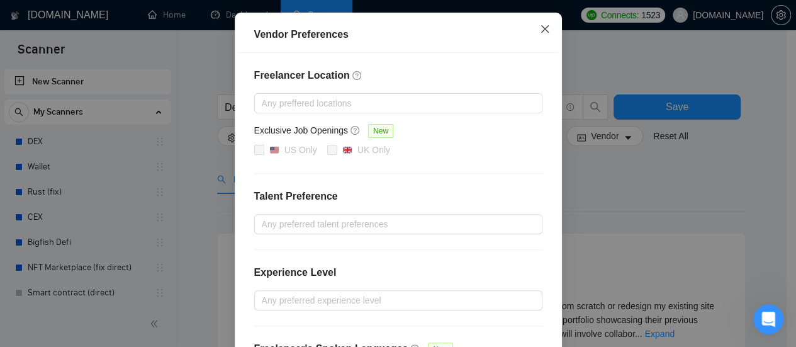
click at [543, 32] on icon "close" at bounding box center [545, 29] width 10 height 10
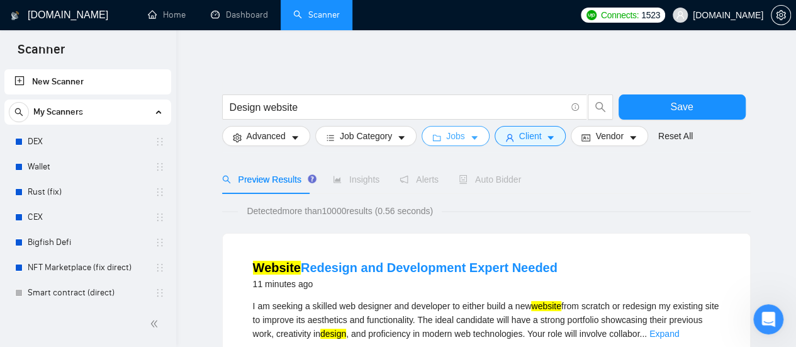
click at [453, 135] on span "Jobs" at bounding box center [455, 136] width 19 height 14
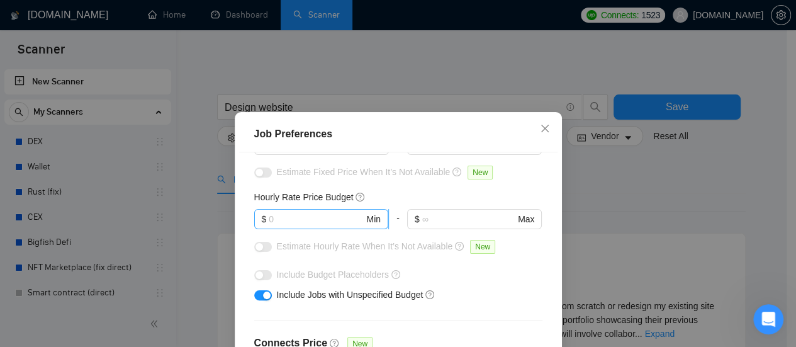
click at [281, 223] on input "text" at bounding box center [316, 219] width 95 height 14
type input "35"
click at [524, 282] on div "Include Budget Placeholders" at bounding box center [398, 274] width 288 height 20
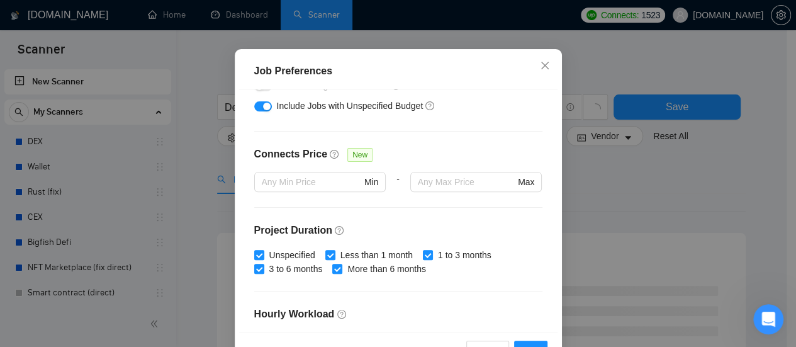
scroll to position [103, 0]
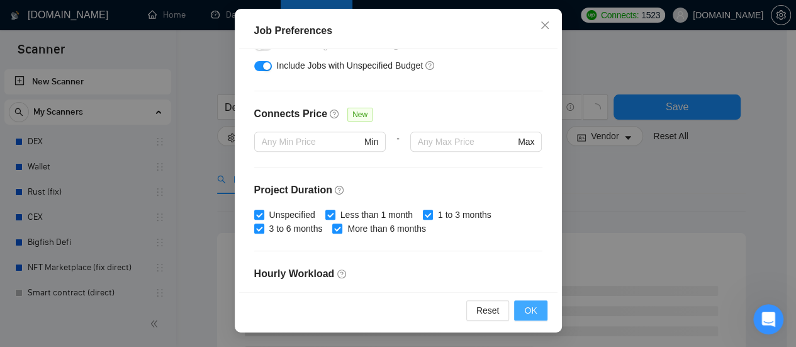
click at [529, 303] on span "OK" at bounding box center [530, 310] width 13 height 14
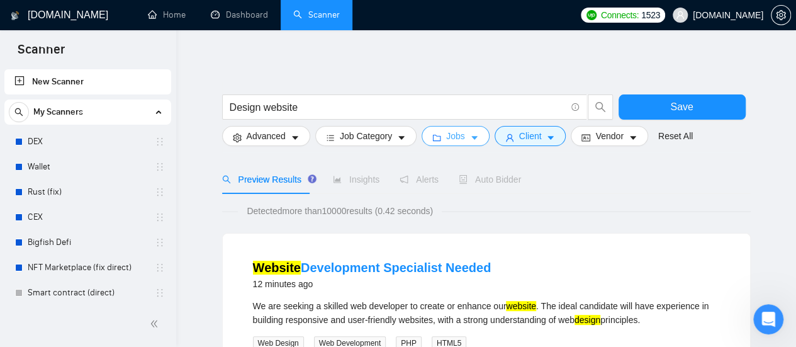
scroll to position [0, 0]
click at [466, 130] on button "Jobs" at bounding box center [456, 136] width 68 height 20
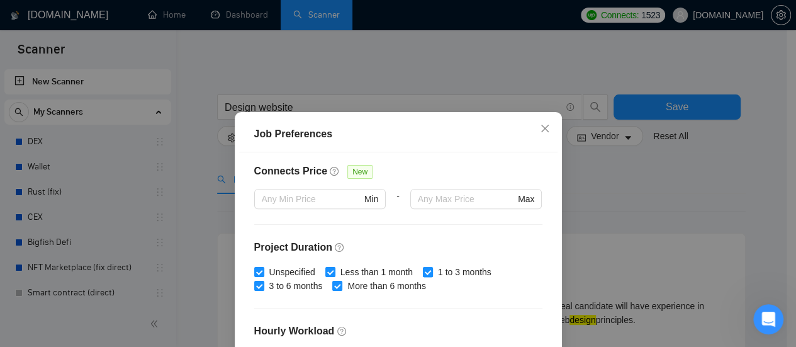
scroll to position [315, 0]
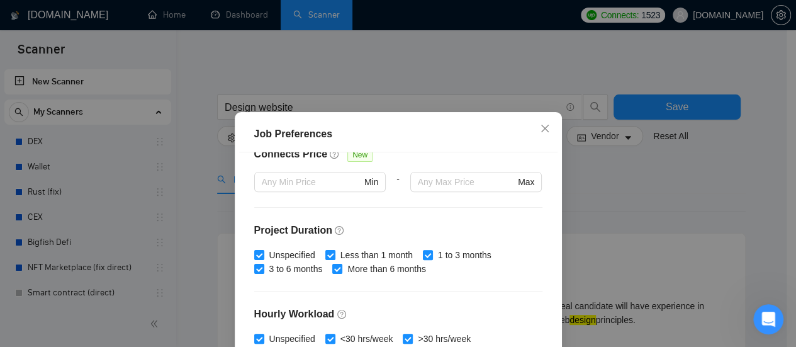
click at [590, 206] on div "Job Preferences Budget Project Type All Fixed Price Hourly Rate Fixed Price Bud…" at bounding box center [398, 173] width 796 height 347
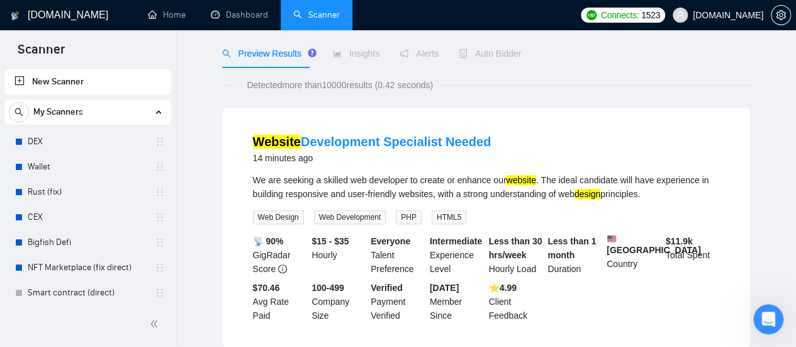
scroll to position [0, 0]
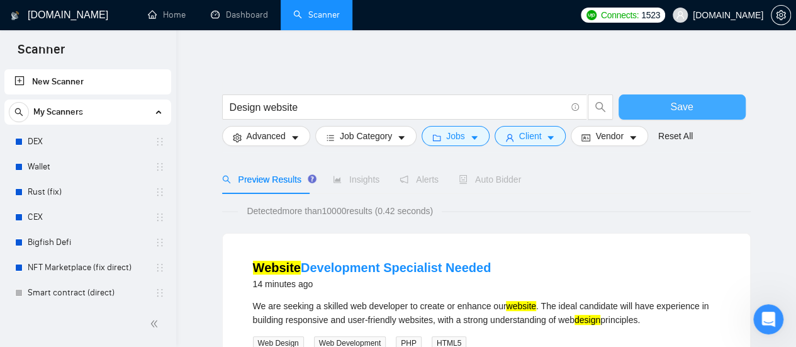
click at [685, 96] on button "Save" at bounding box center [682, 106] width 127 height 25
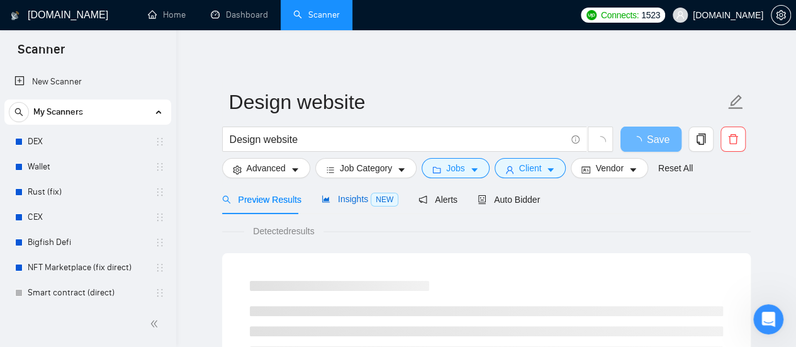
click at [349, 201] on span "Insights NEW" at bounding box center [360, 199] width 77 height 10
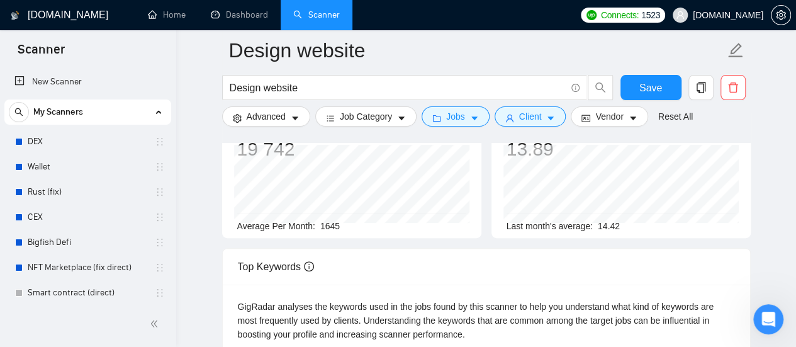
scroll to position [63, 0]
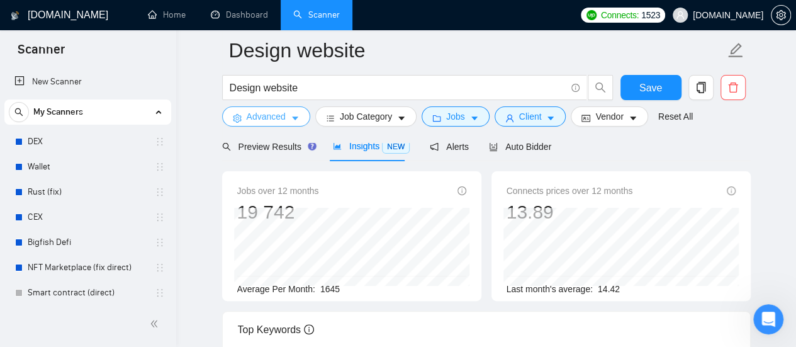
click at [298, 115] on icon "caret-down" at bounding box center [295, 118] width 9 height 9
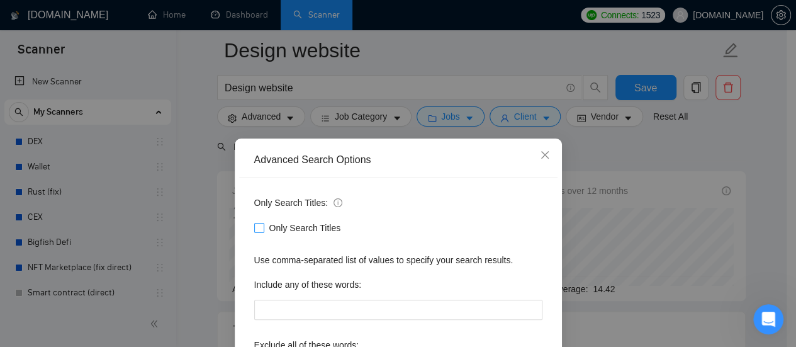
click at [255, 225] on input "Only Search Titles" at bounding box center [258, 227] width 9 height 9
checkbox input "true"
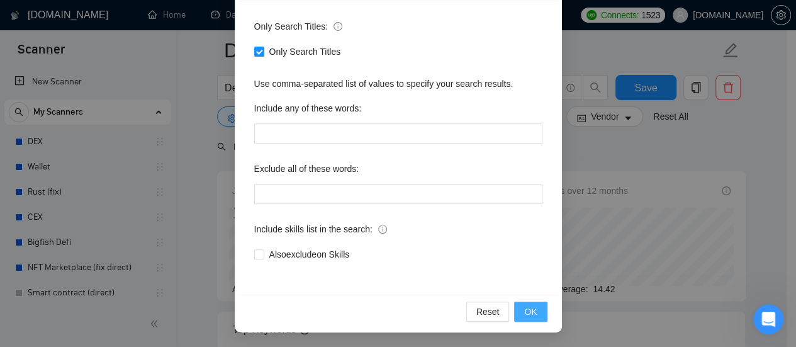
click at [524, 310] on span "OK" at bounding box center [530, 312] width 13 height 14
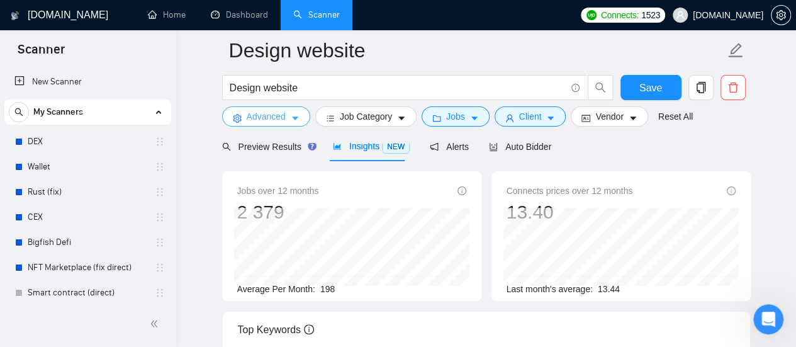
scroll to position [0, 0]
